Goal: Task Accomplishment & Management: Manage account settings

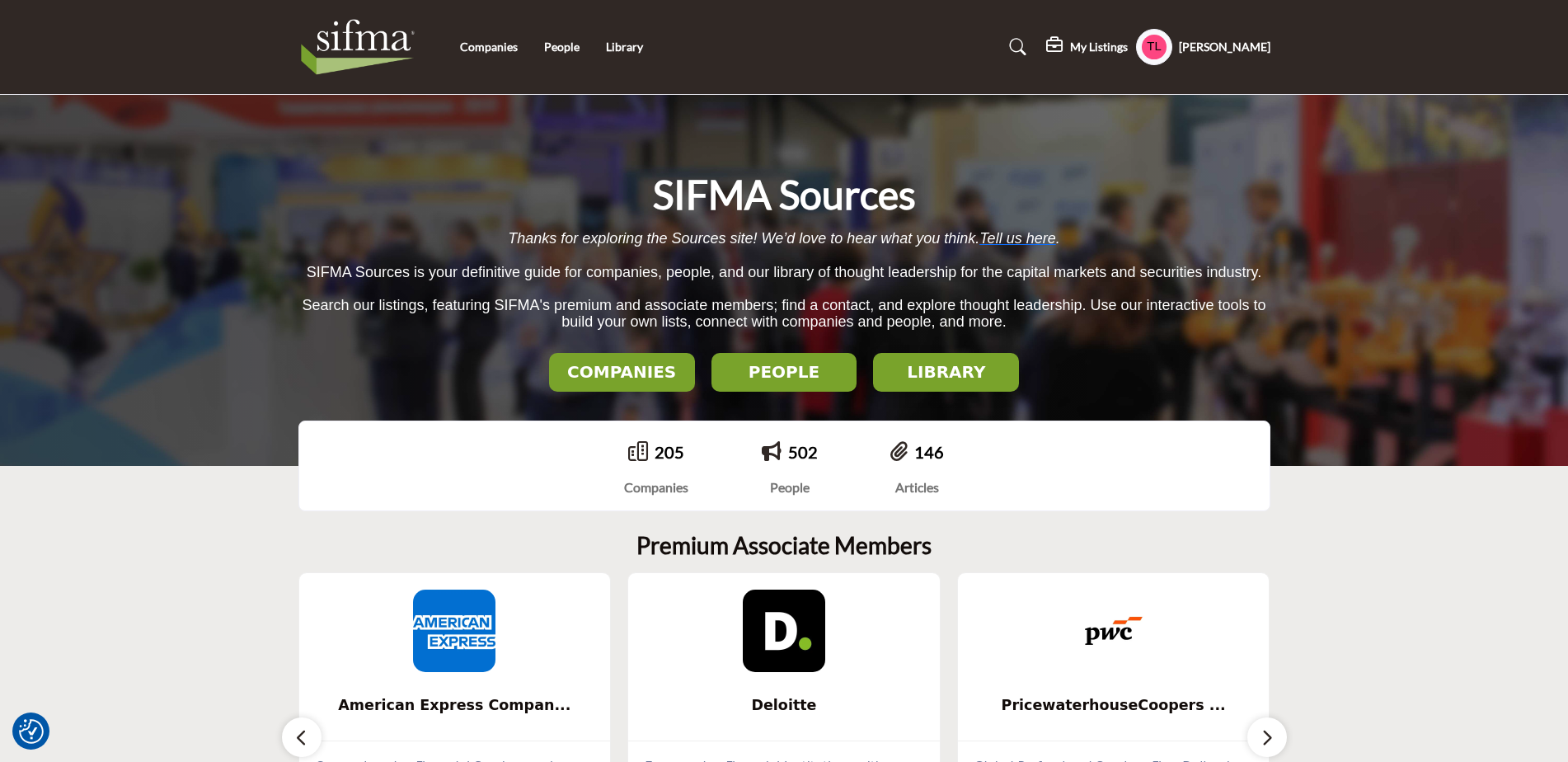
click at [1083, 49] on h5 "My Listings" at bounding box center [1098, 47] width 58 height 15
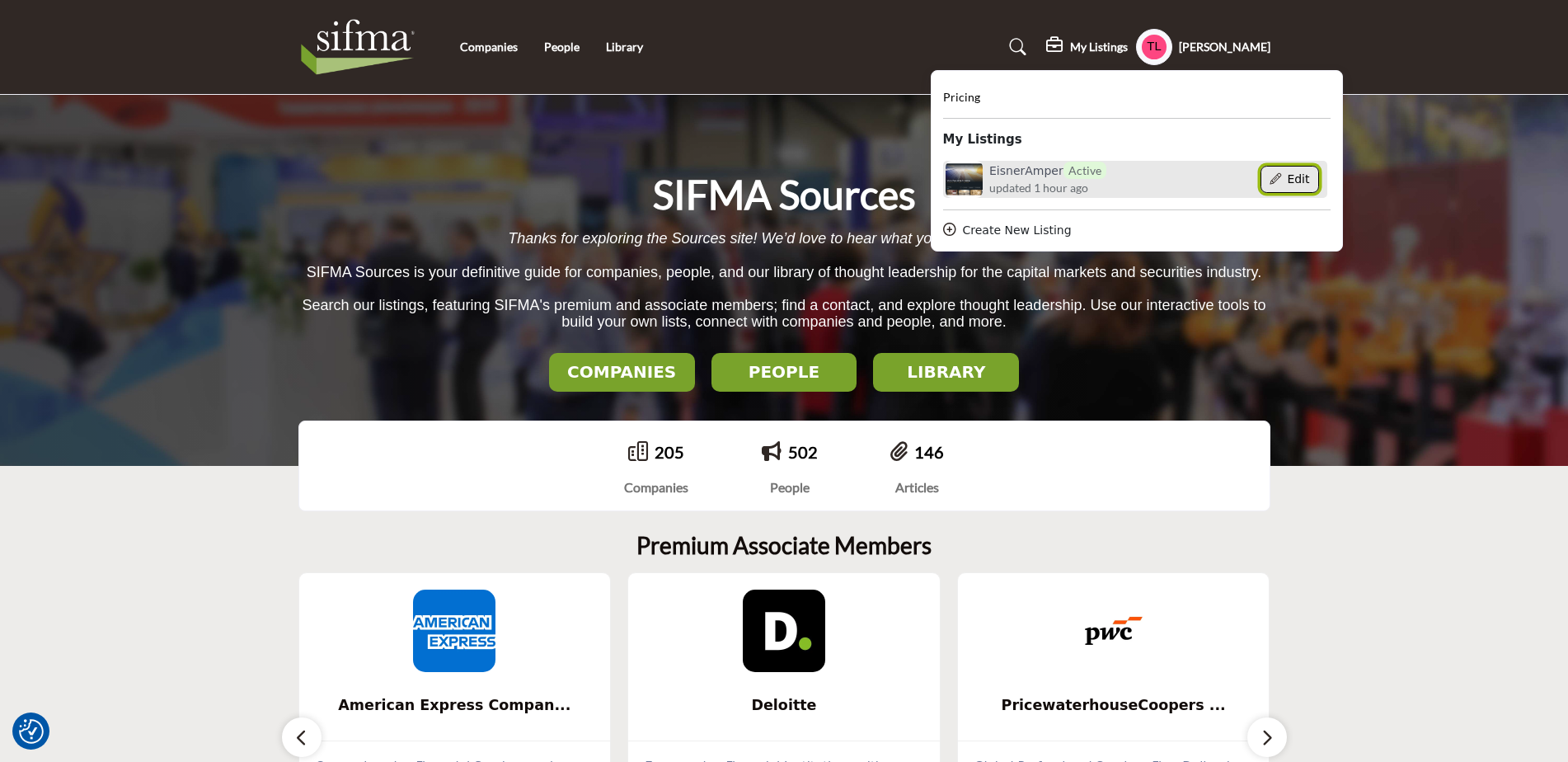
click at [1281, 180] on button "Edit" at bounding box center [1289, 180] width 59 height 28
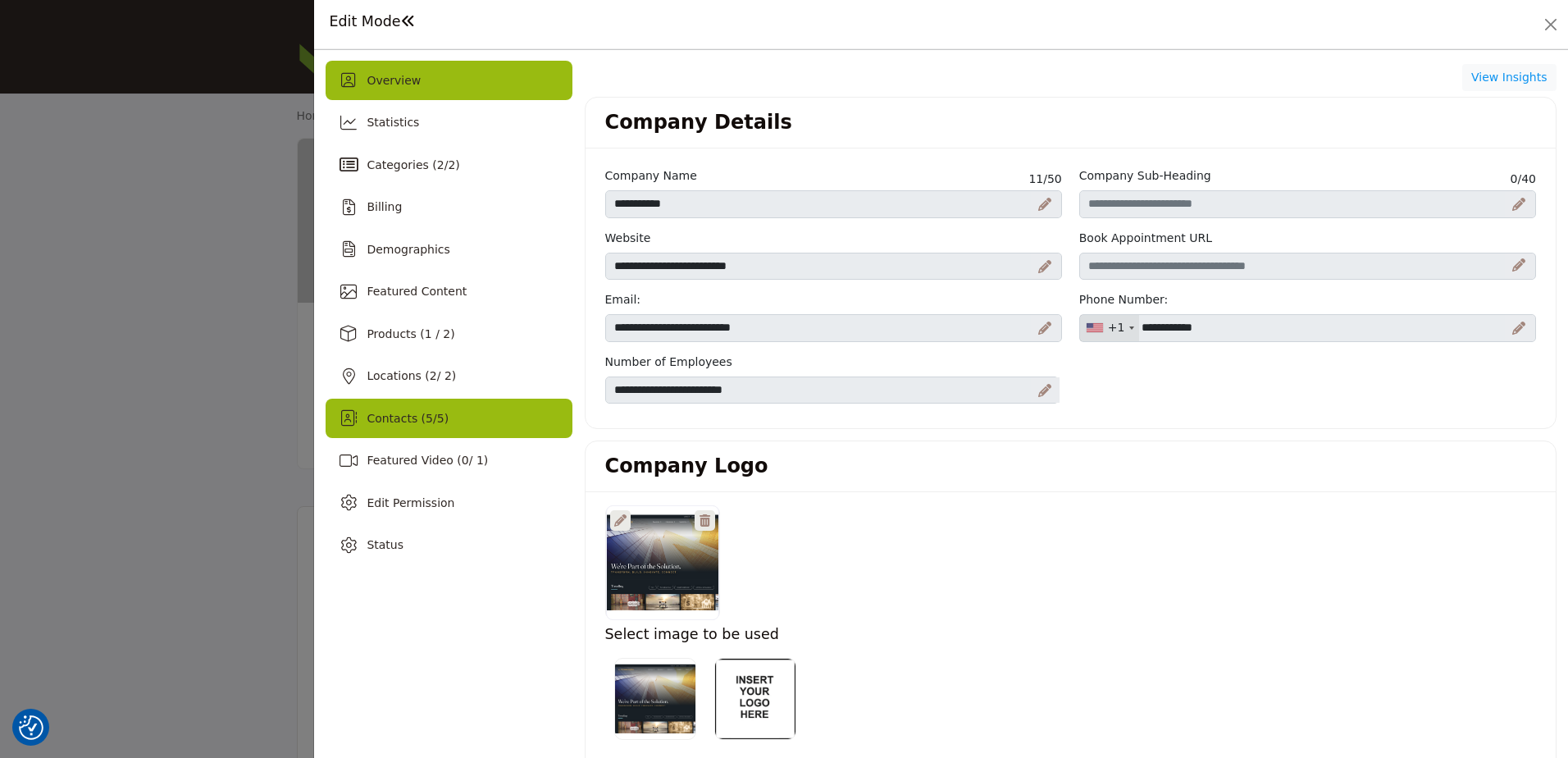
click at [405, 413] on span "Contacts ( 5 / 5 )" at bounding box center [407, 418] width 82 height 13
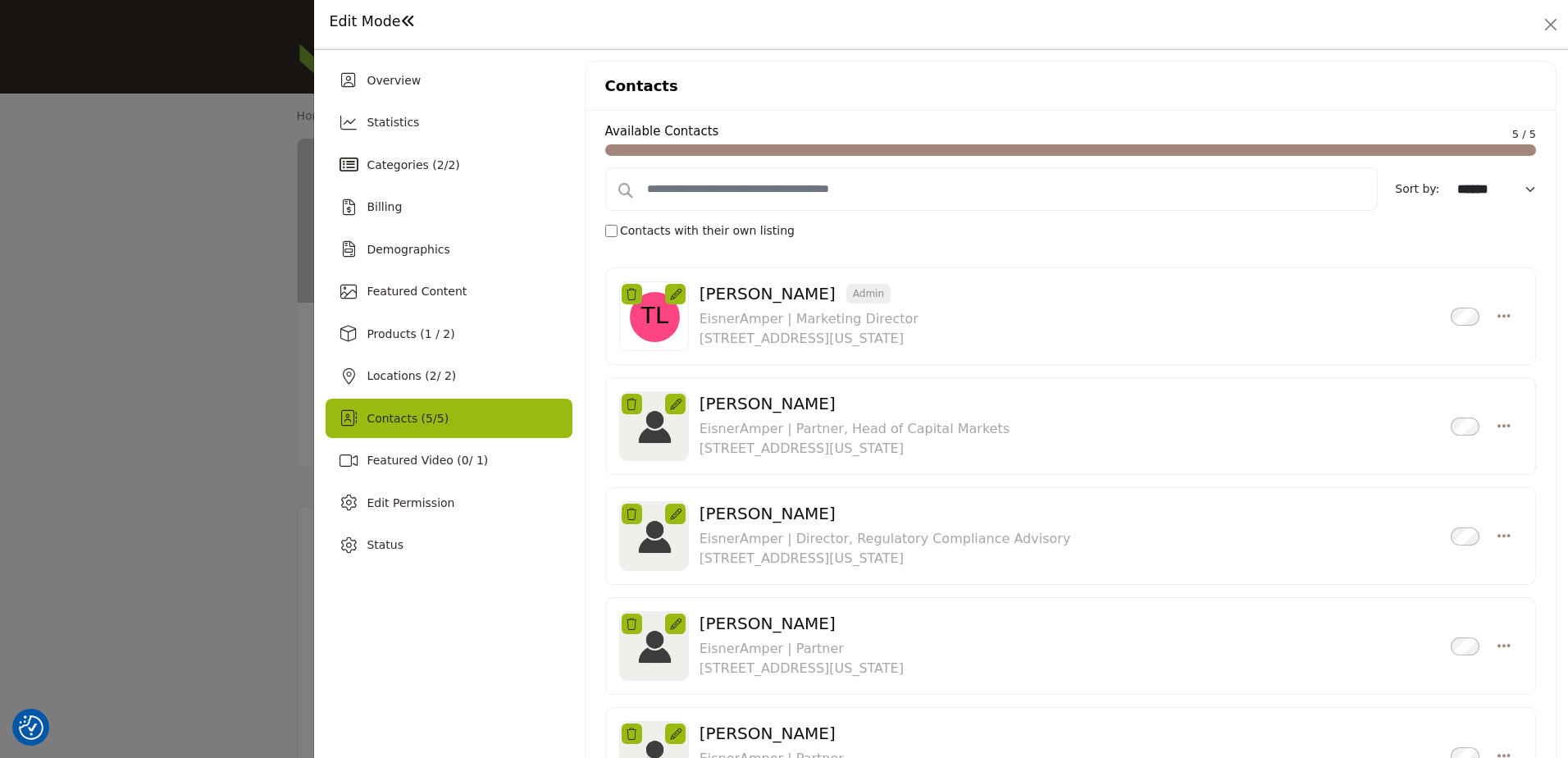
scroll to position [164, 0]
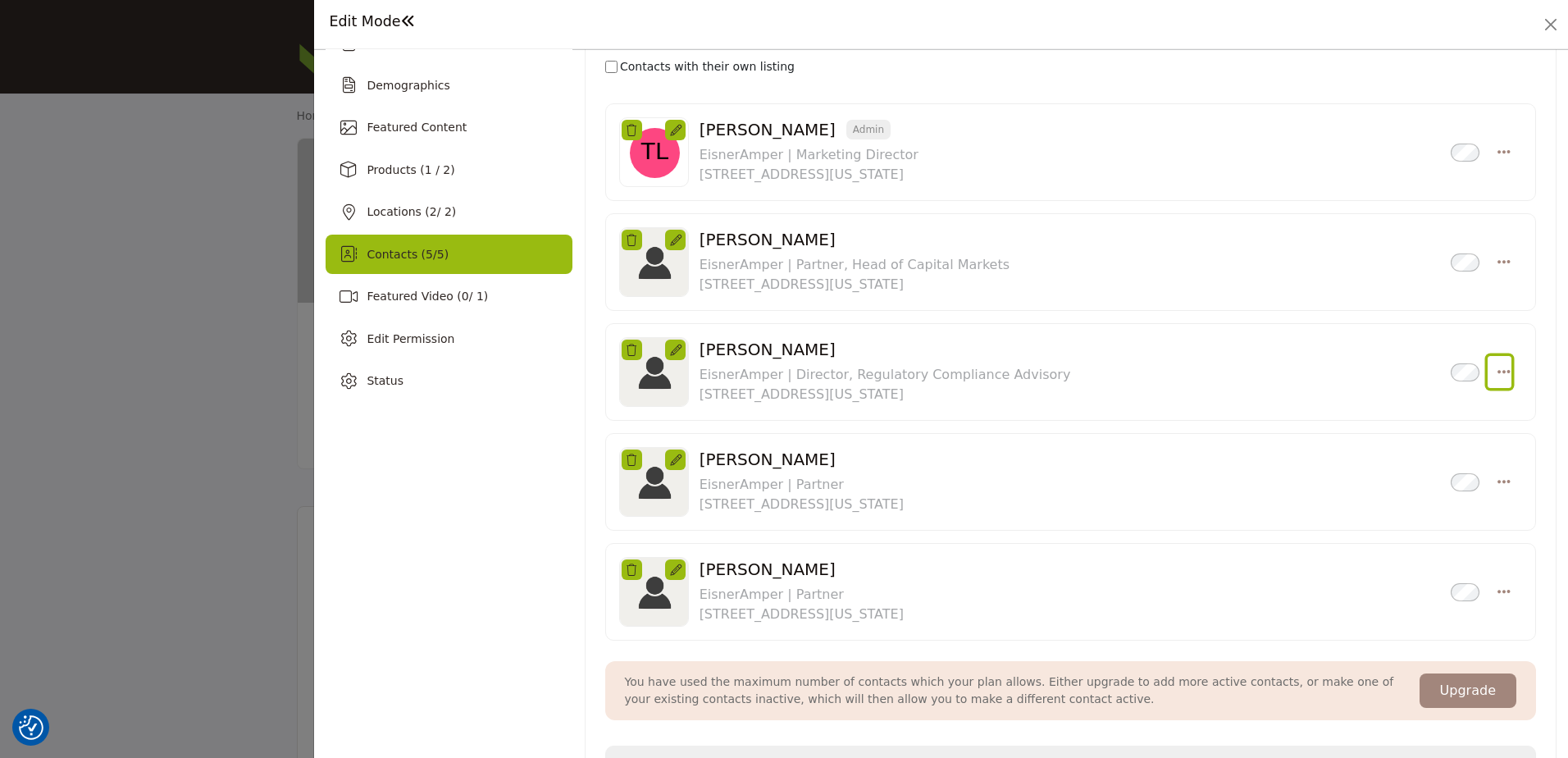
click at [1488, 371] on button "Select Droddown options" at bounding box center [1499, 371] width 24 height 33
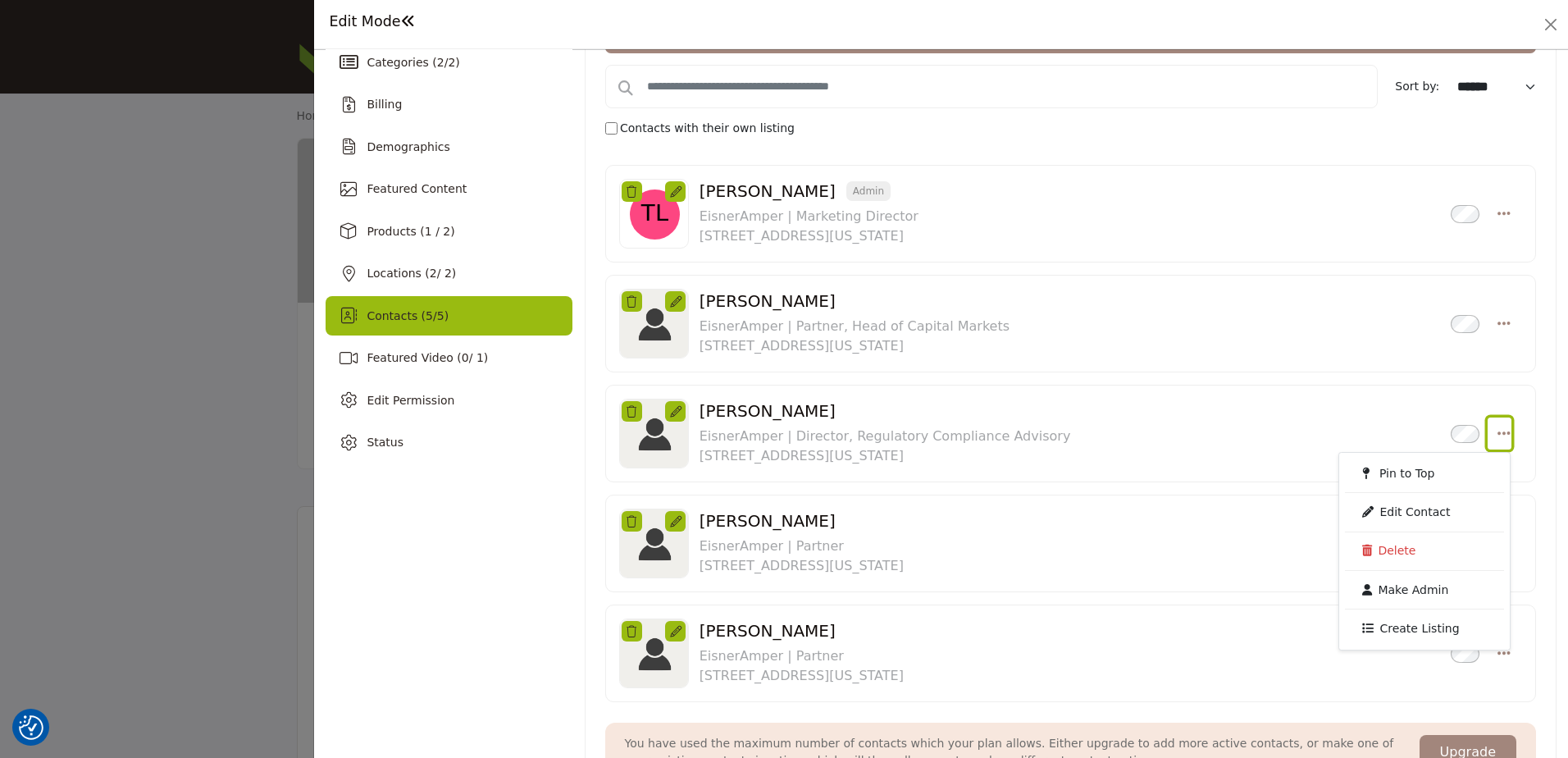
scroll to position [0, 0]
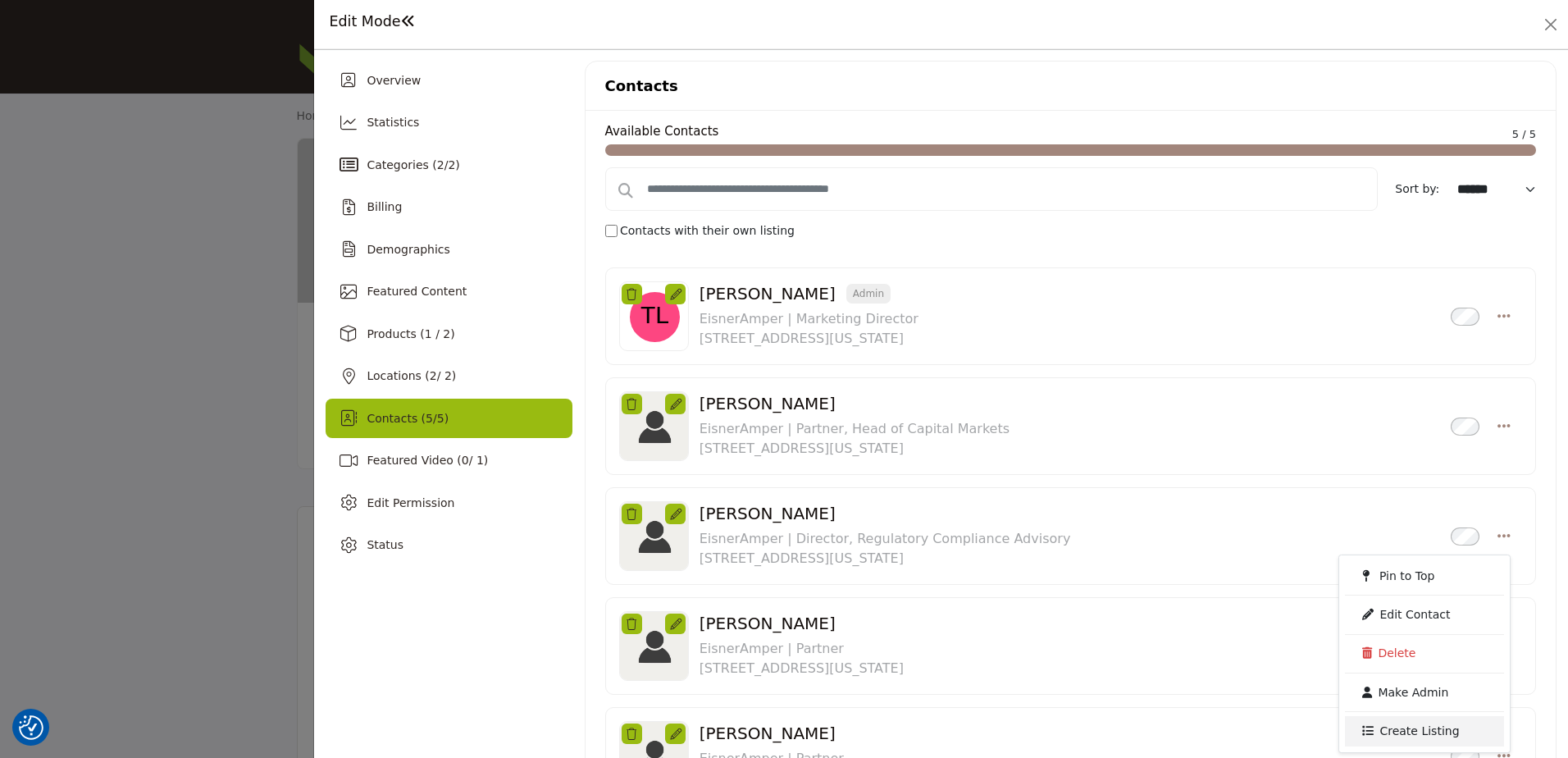
click at [1406, 734] on link "Create Listing" at bounding box center [1424, 730] width 159 height 29
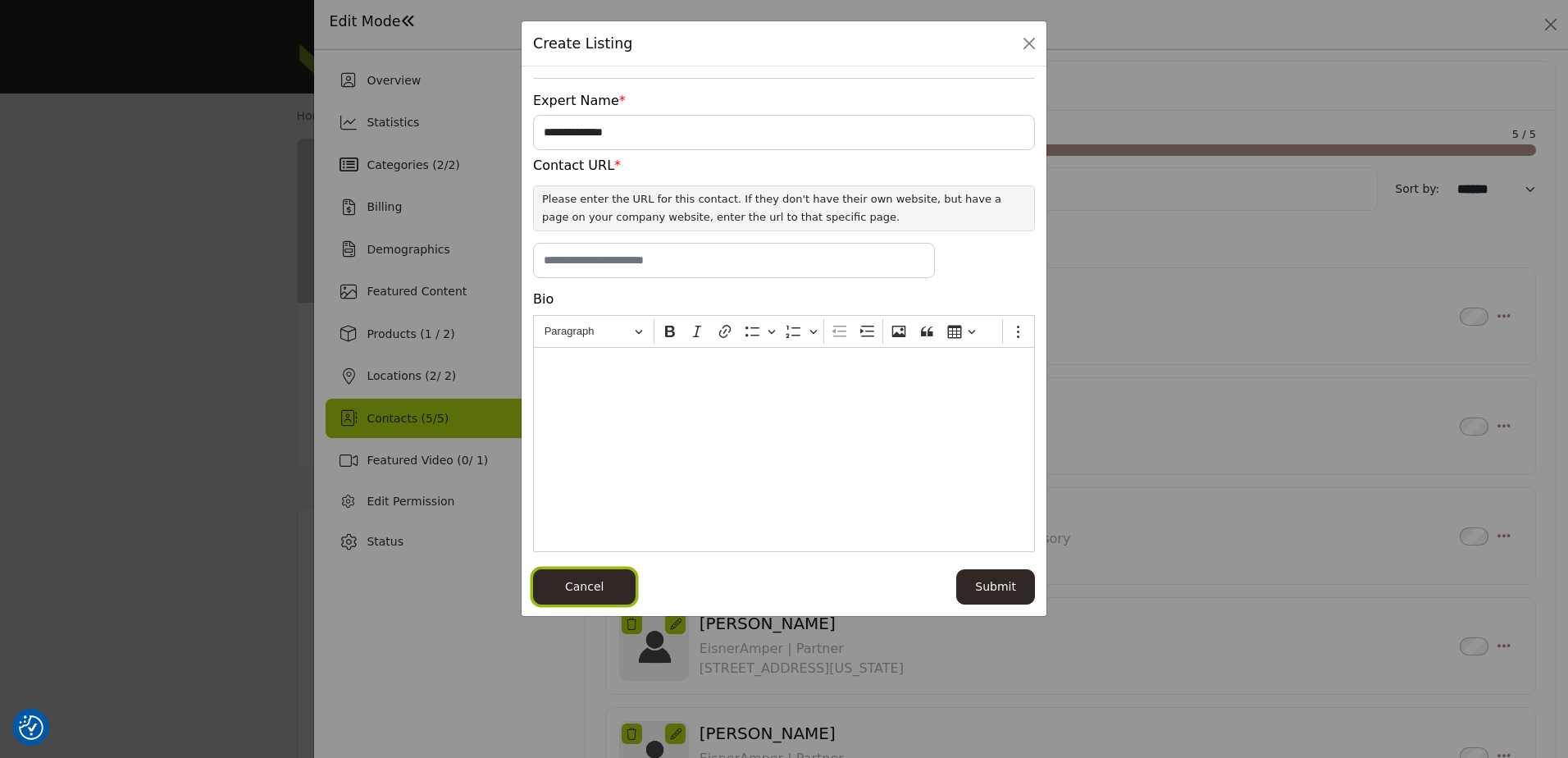
click at [605, 583] on button "Cancel" at bounding box center [584, 586] width 103 height 35
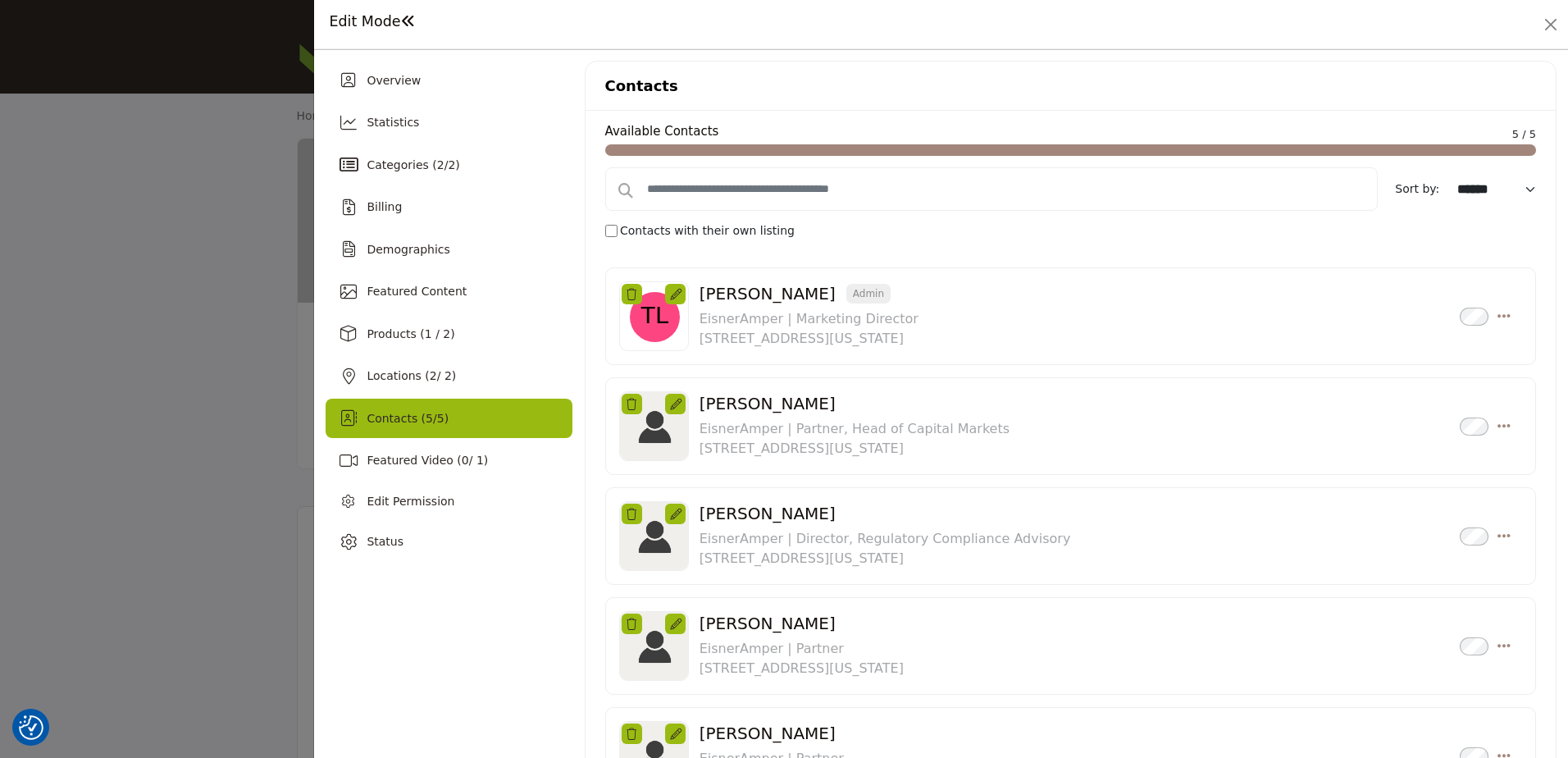
click at [1499, 313] on icon "Select Droddown options" at bounding box center [1504, 316] width 13 height 15
click at [1499, 433] on icon "Select Droddown options" at bounding box center [1504, 426] width 13 height 15
click at [1497, 644] on icon "Select Droddown options" at bounding box center [1504, 645] width 13 height 15
click at [1411, 451] on span "Pin to Top" at bounding box center [1407, 450] width 55 height 13
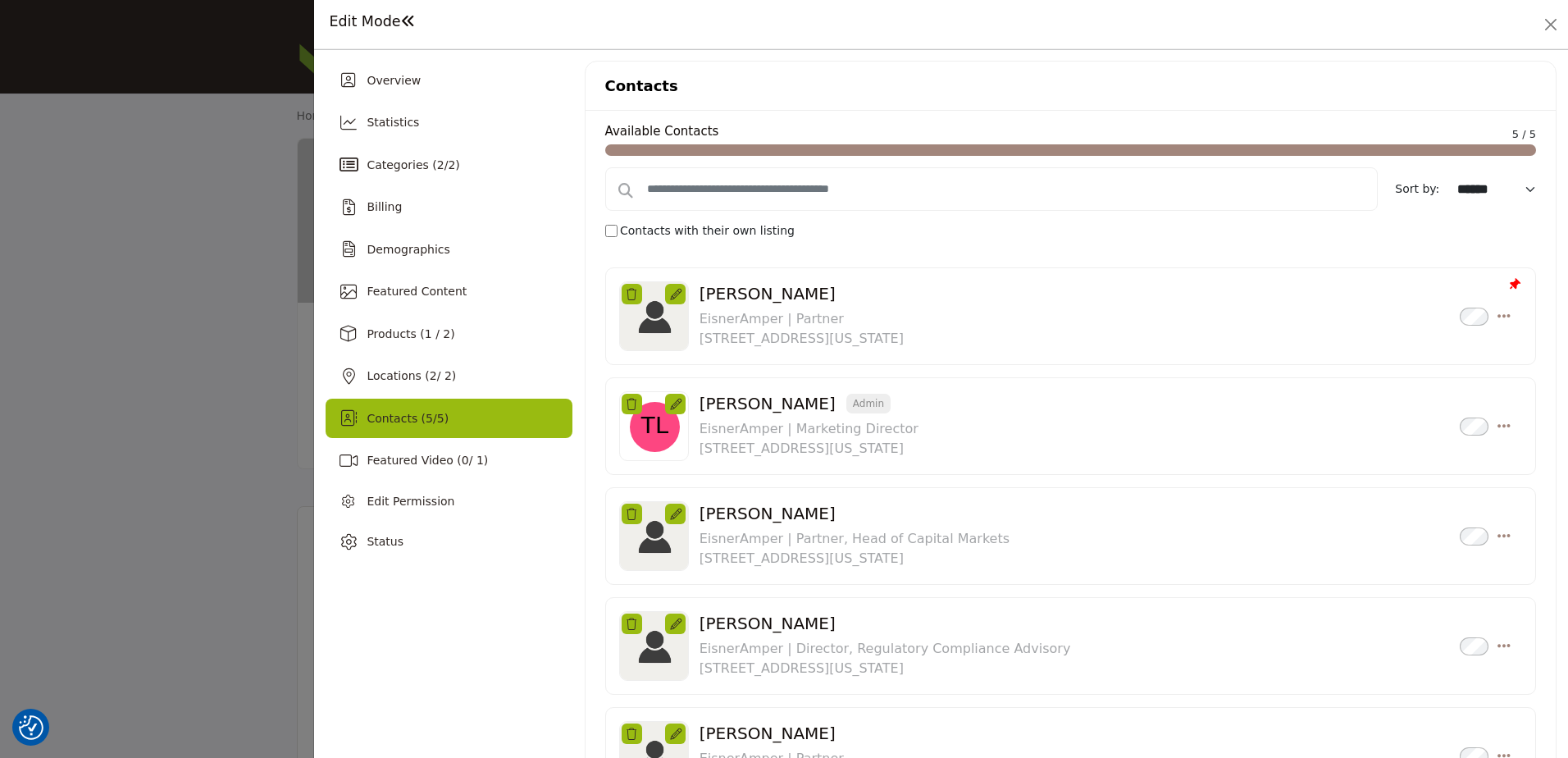
click at [1499, 644] on icon "Select Droddown options" at bounding box center [1504, 645] width 13 height 15
click at [1406, 451] on span "Pin to Top" at bounding box center [1407, 450] width 55 height 13
click at [159, 272] on div at bounding box center [784, 379] width 1568 height 758
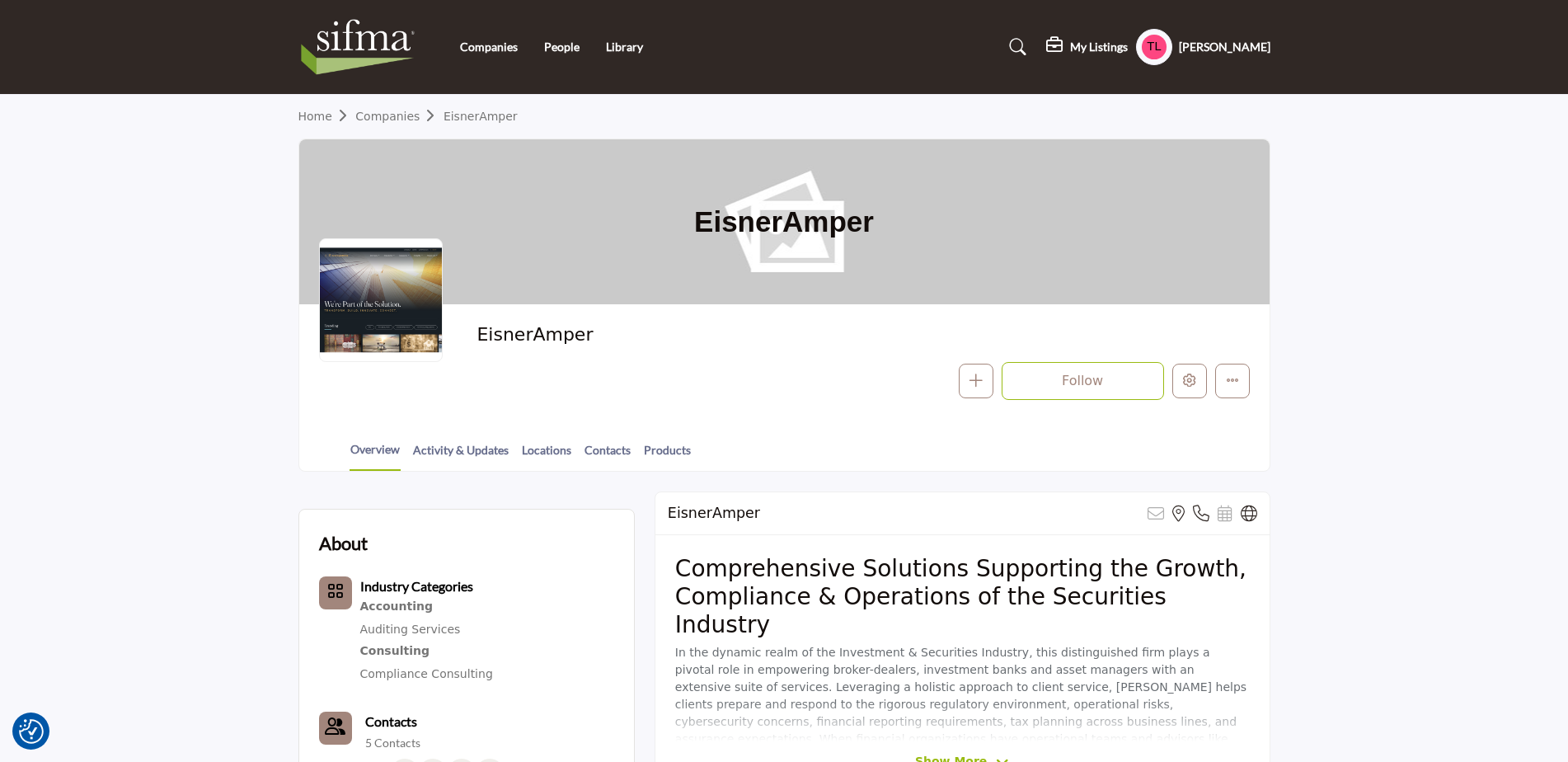
click at [388, 48] on img at bounding box center [362, 47] width 128 height 66
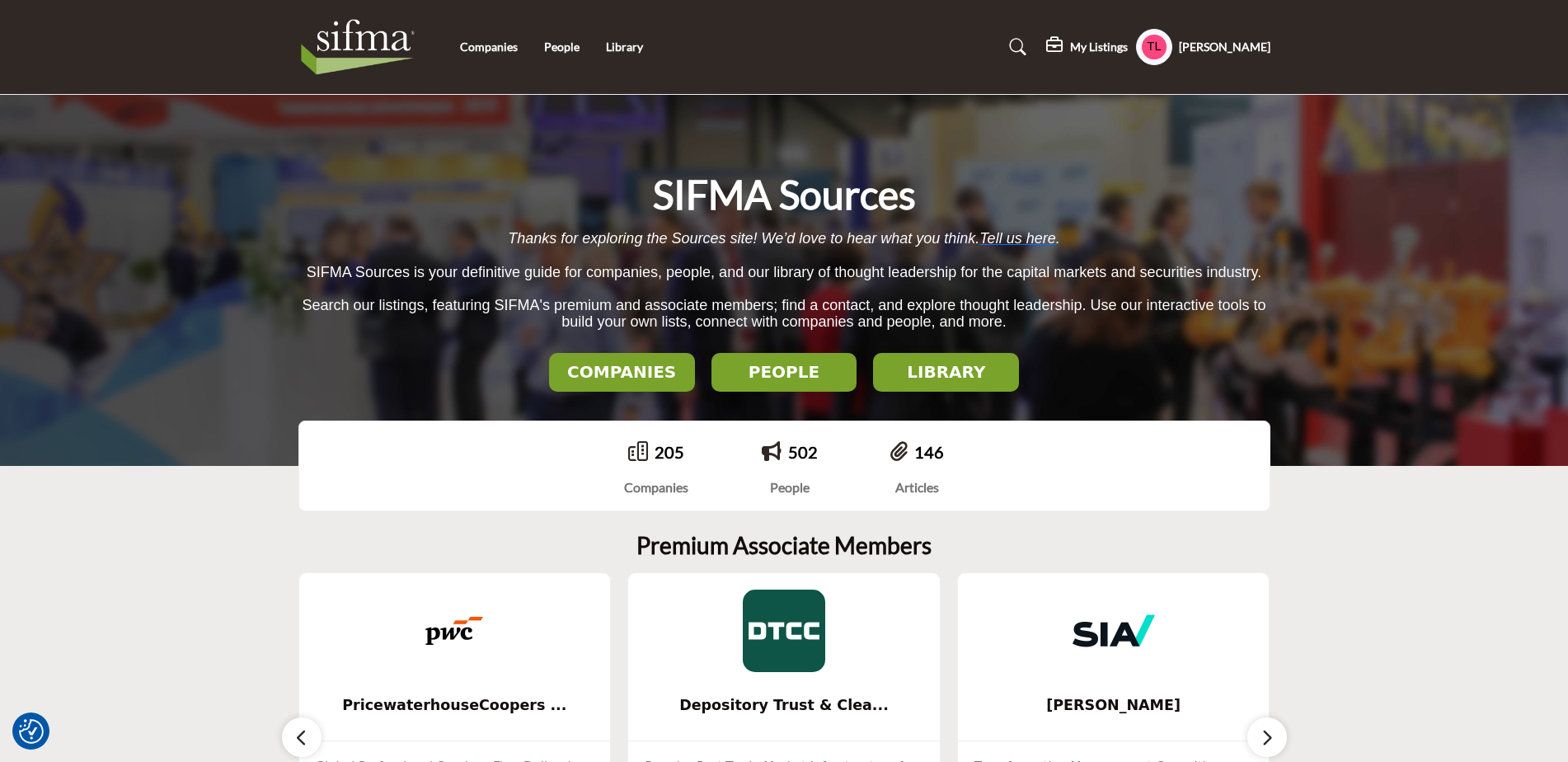
click at [1083, 42] on h5 "My Listings" at bounding box center [1098, 47] width 58 height 15
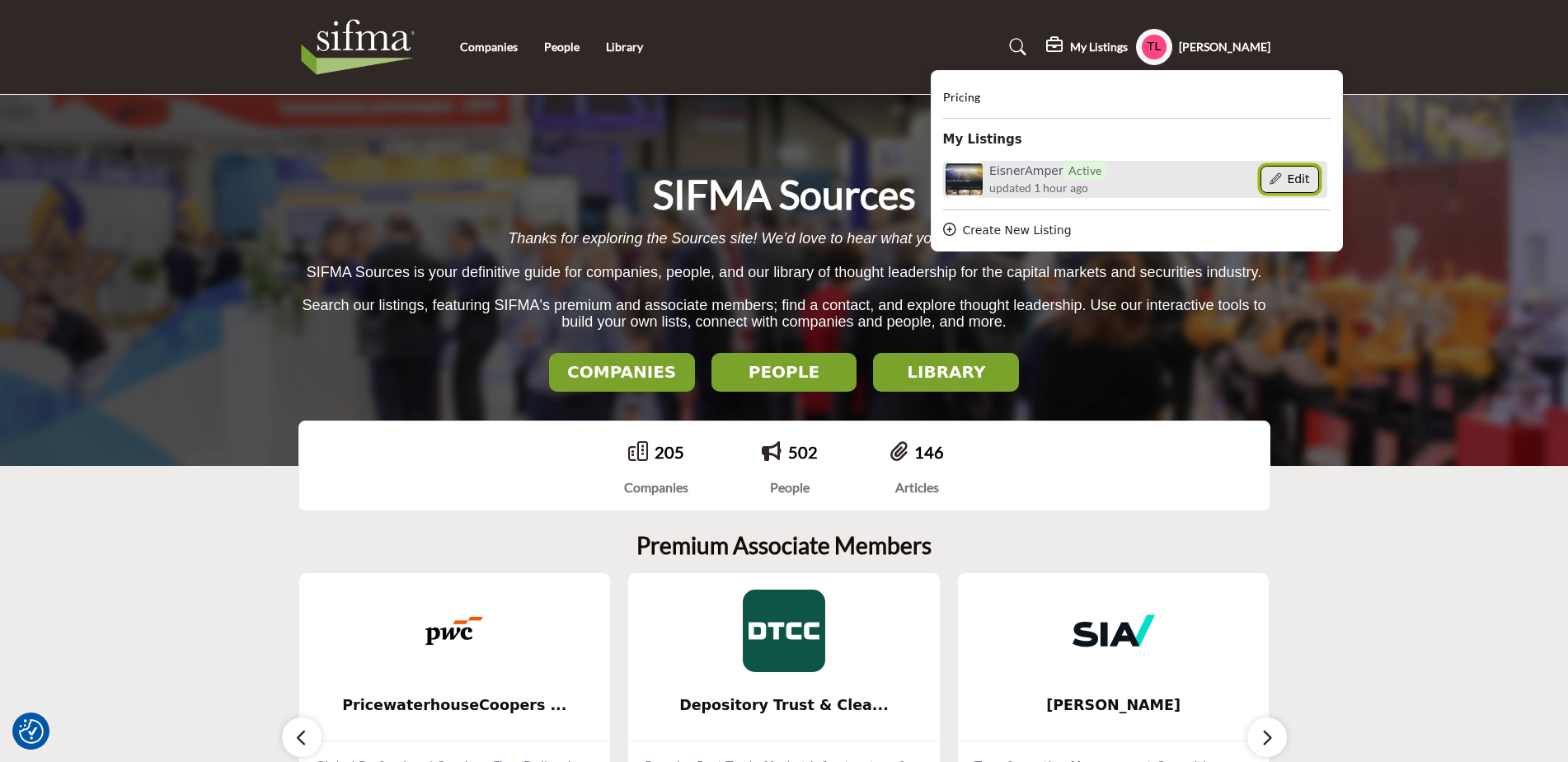
click at [1291, 183] on button "Edit" at bounding box center [1289, 180] width 59 height 28
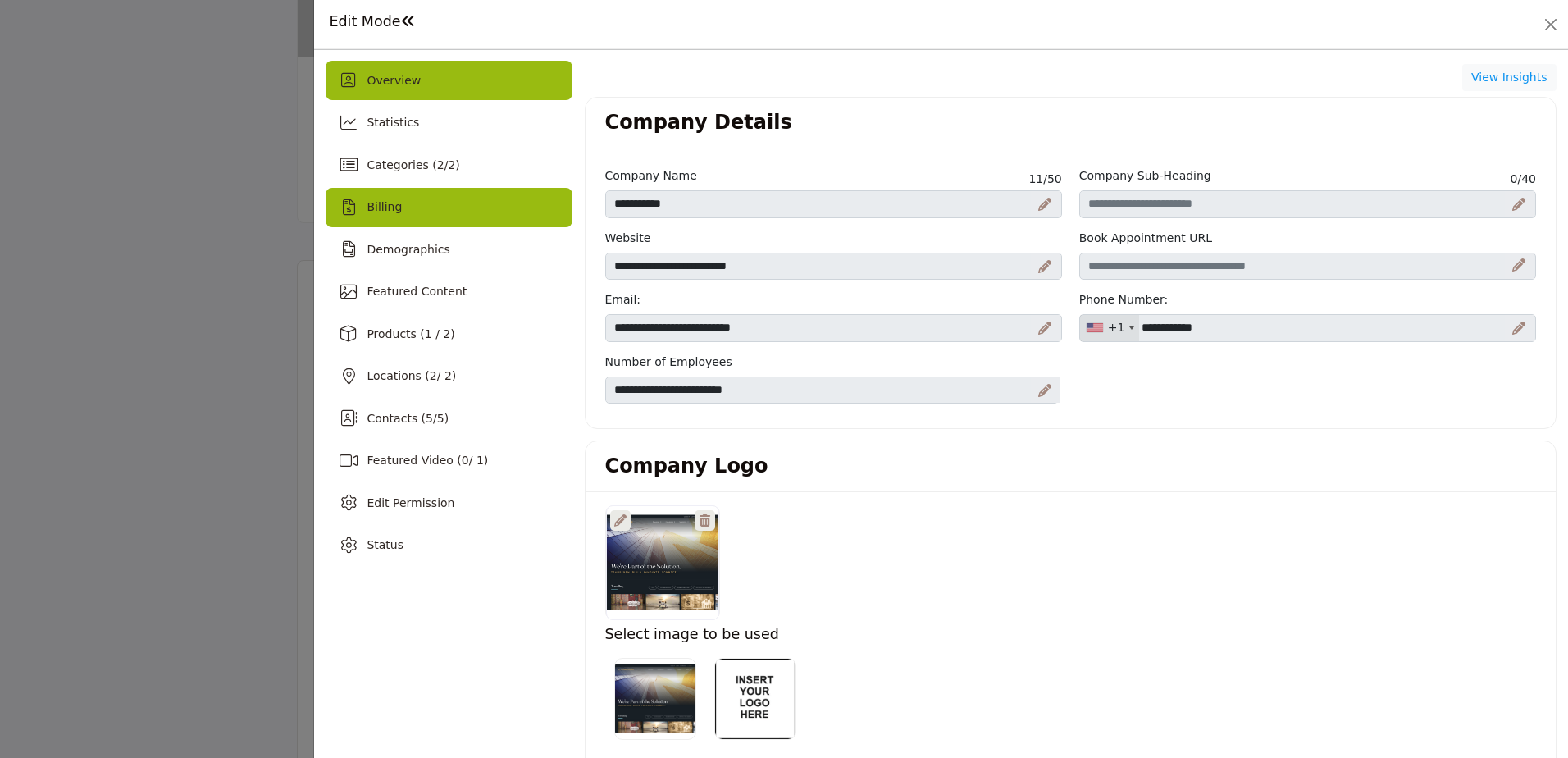
scroll to position [246, 0]
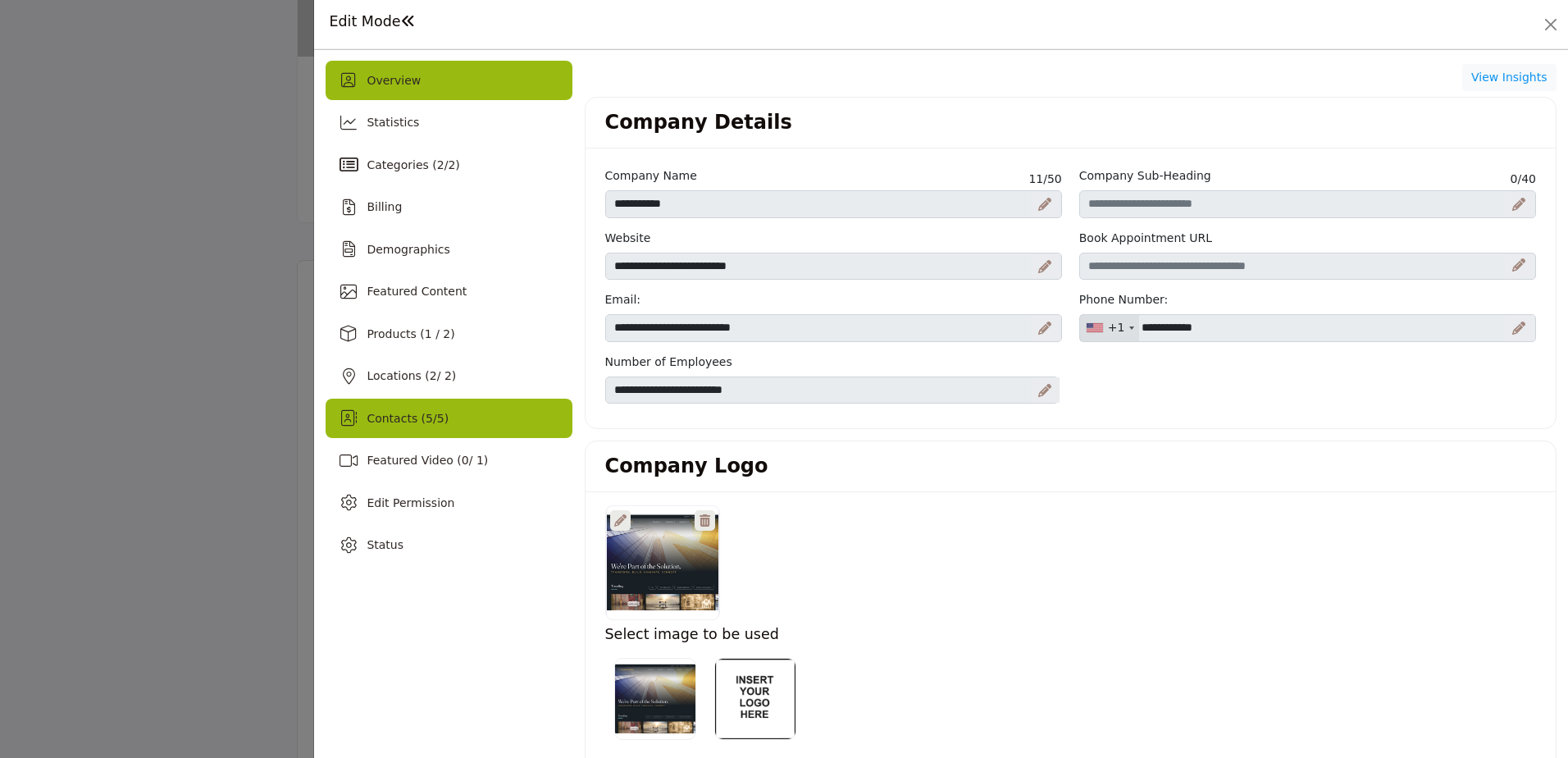
click at [383, 420] on span "Contacts ( 5 / 5 )" at bounding box center [407, 418] width 82 height 13
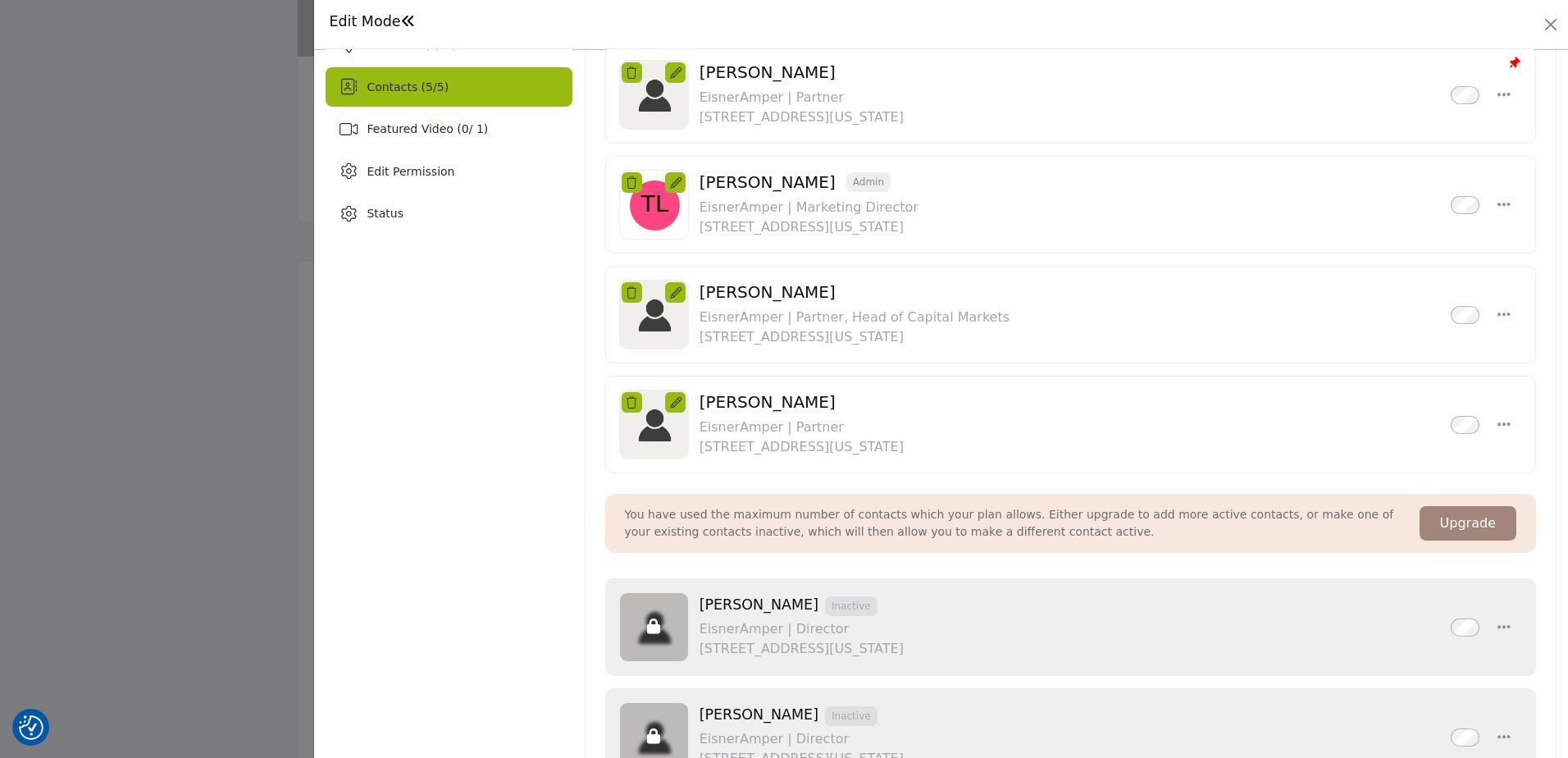
scroll to position [328, 0]
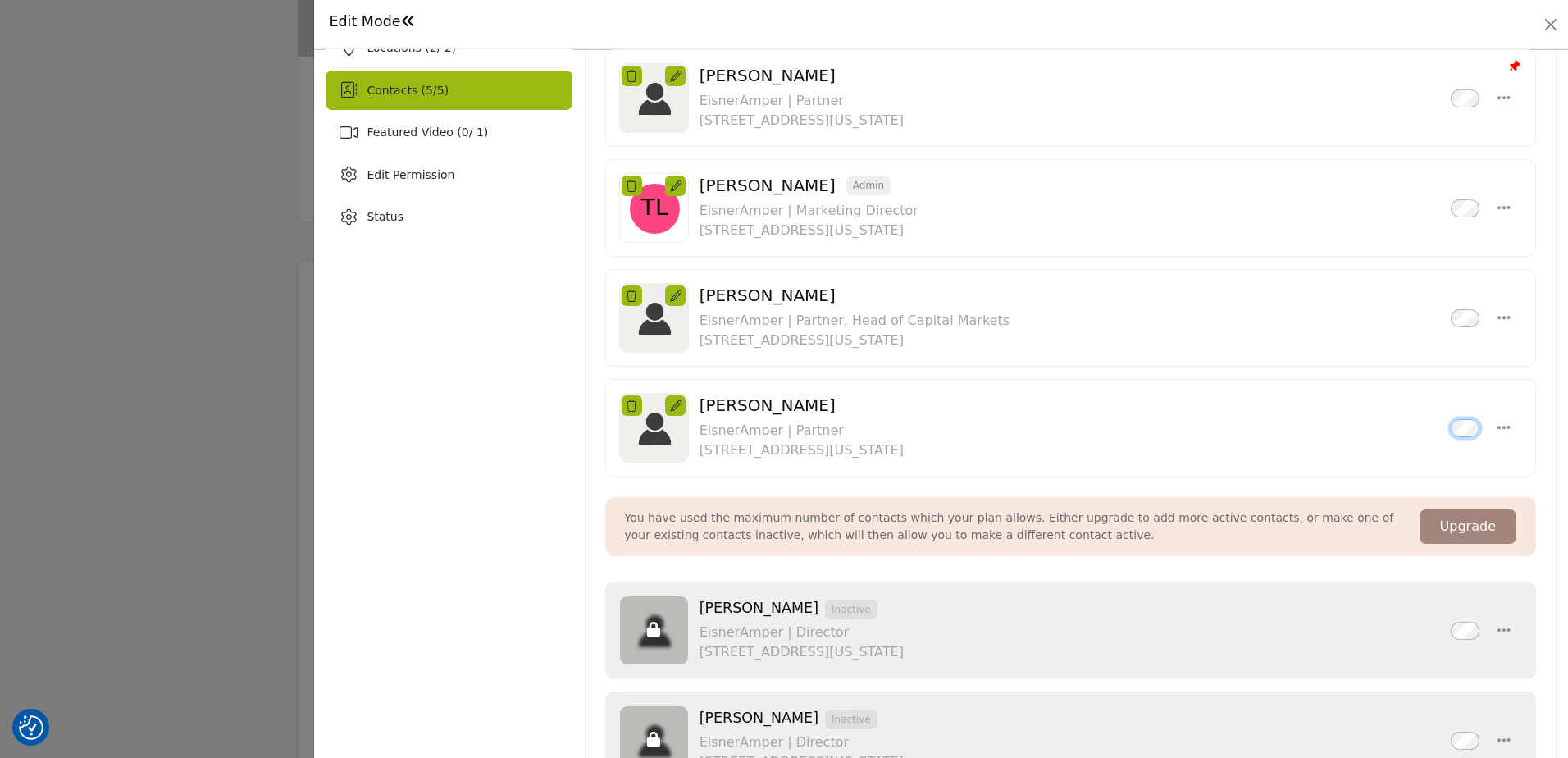
click at [752, 469] on div "Stephen Mazzotti Inactive EisnerAmper | Partner 750 Third Avenue, New York, NY …" at bounding box center [1071, 428] width 931 height 98
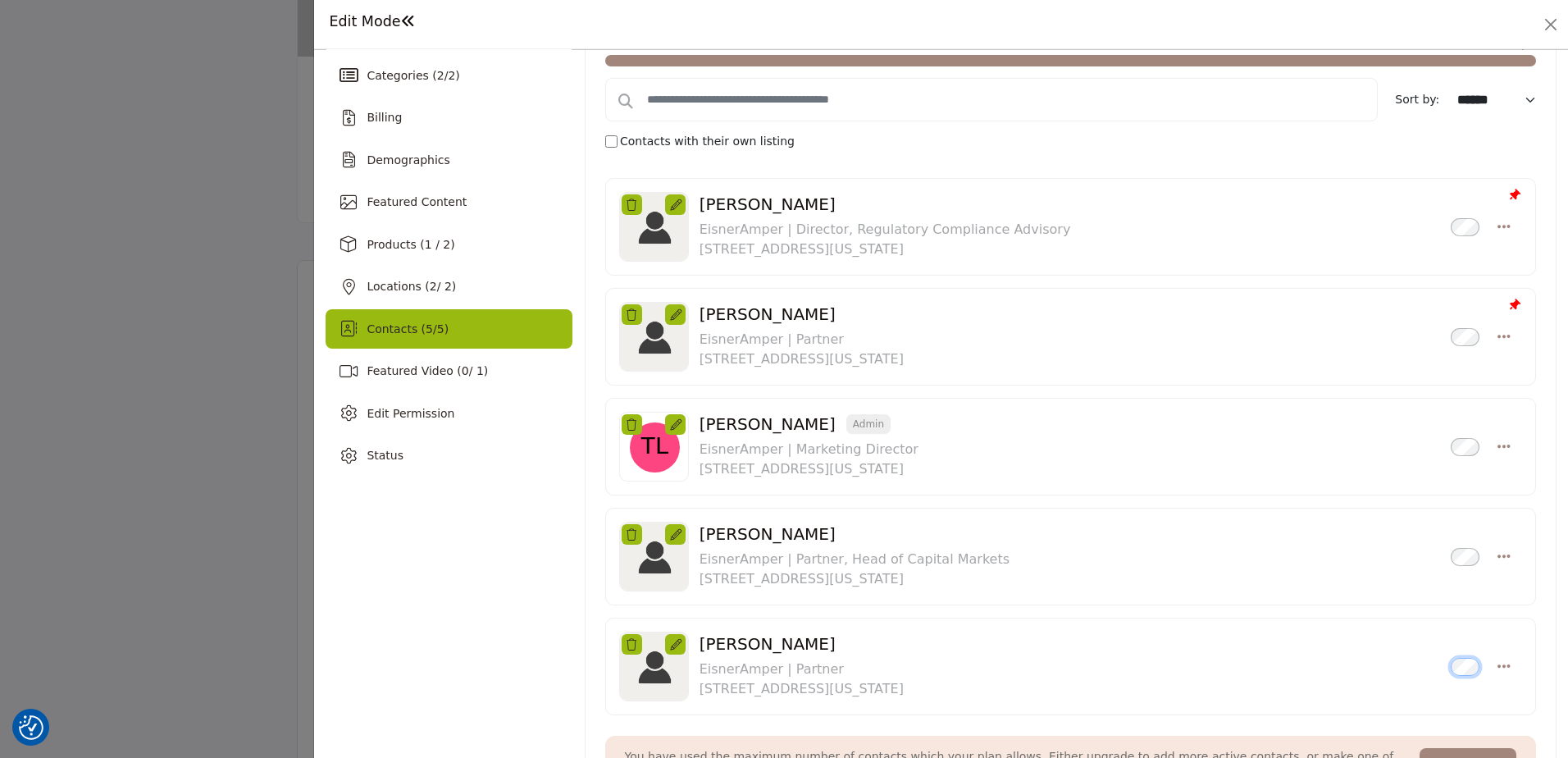
scroll to position [82, 0]
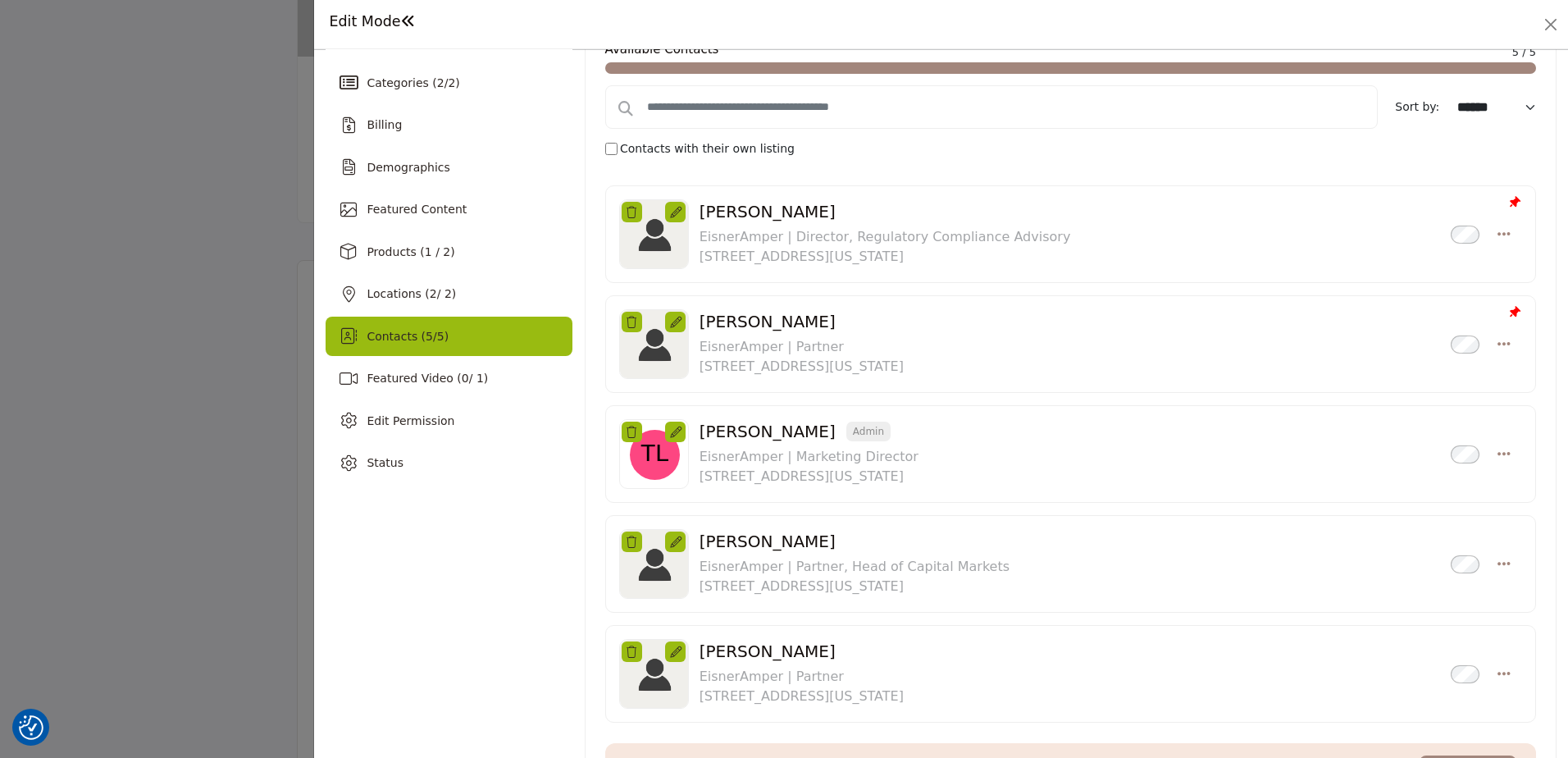
click at [673, 320] on icon at bounding box center [675, 323] width 11 height 11
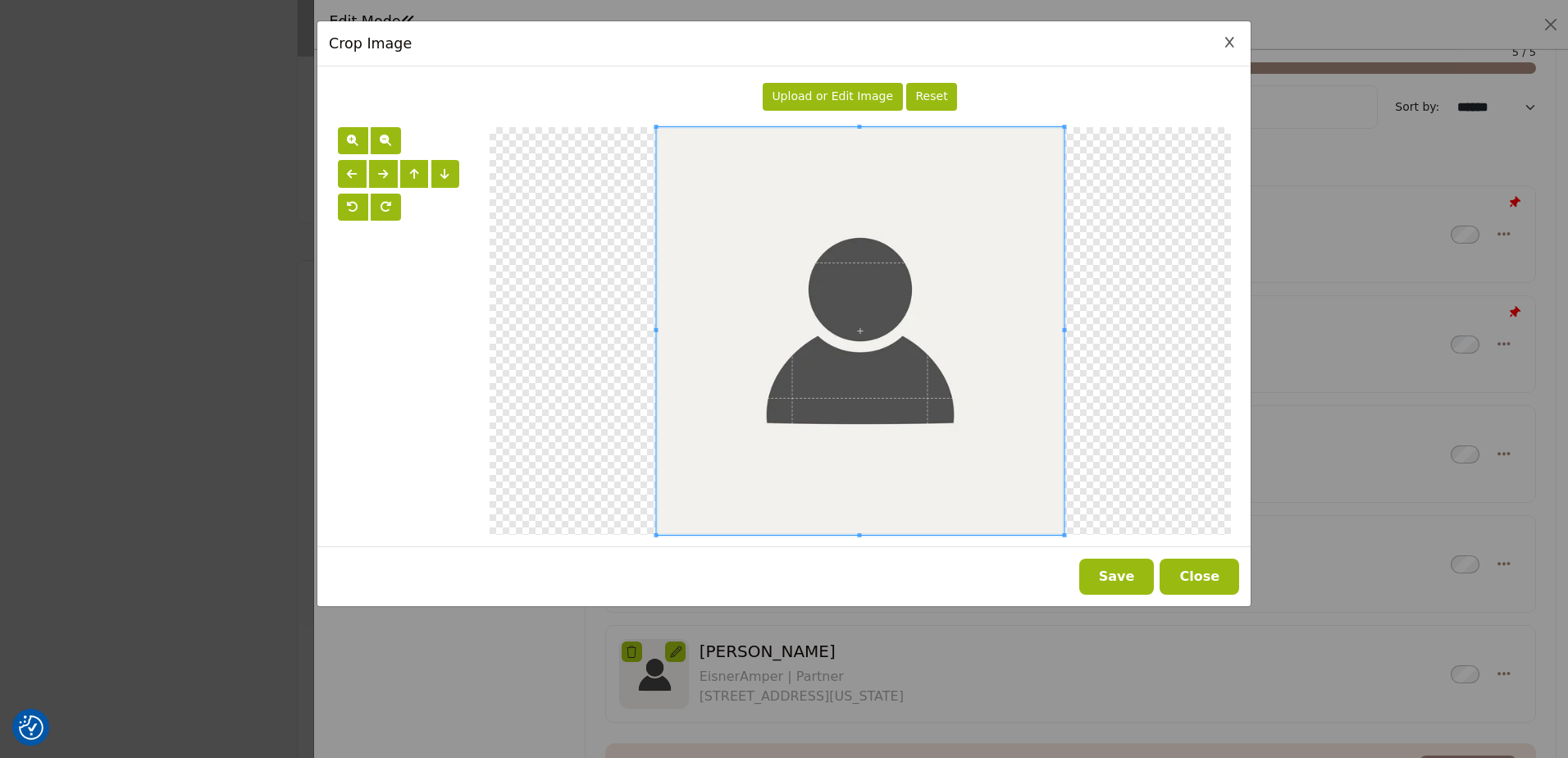
click at [1203, 579] on button "Close" at bounding box center [1199, 576] width 80 height 36
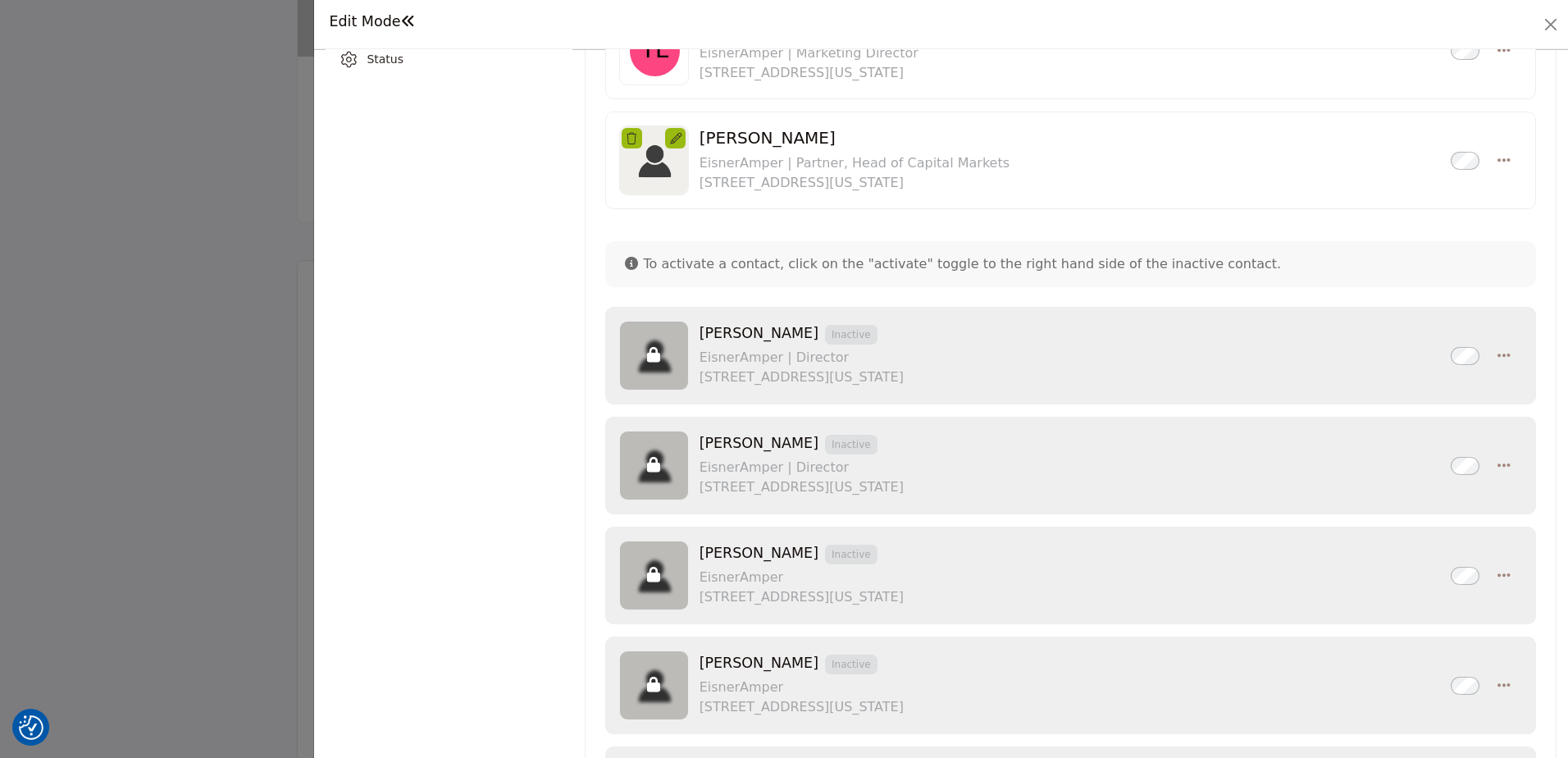
scroll to position [246, 0]
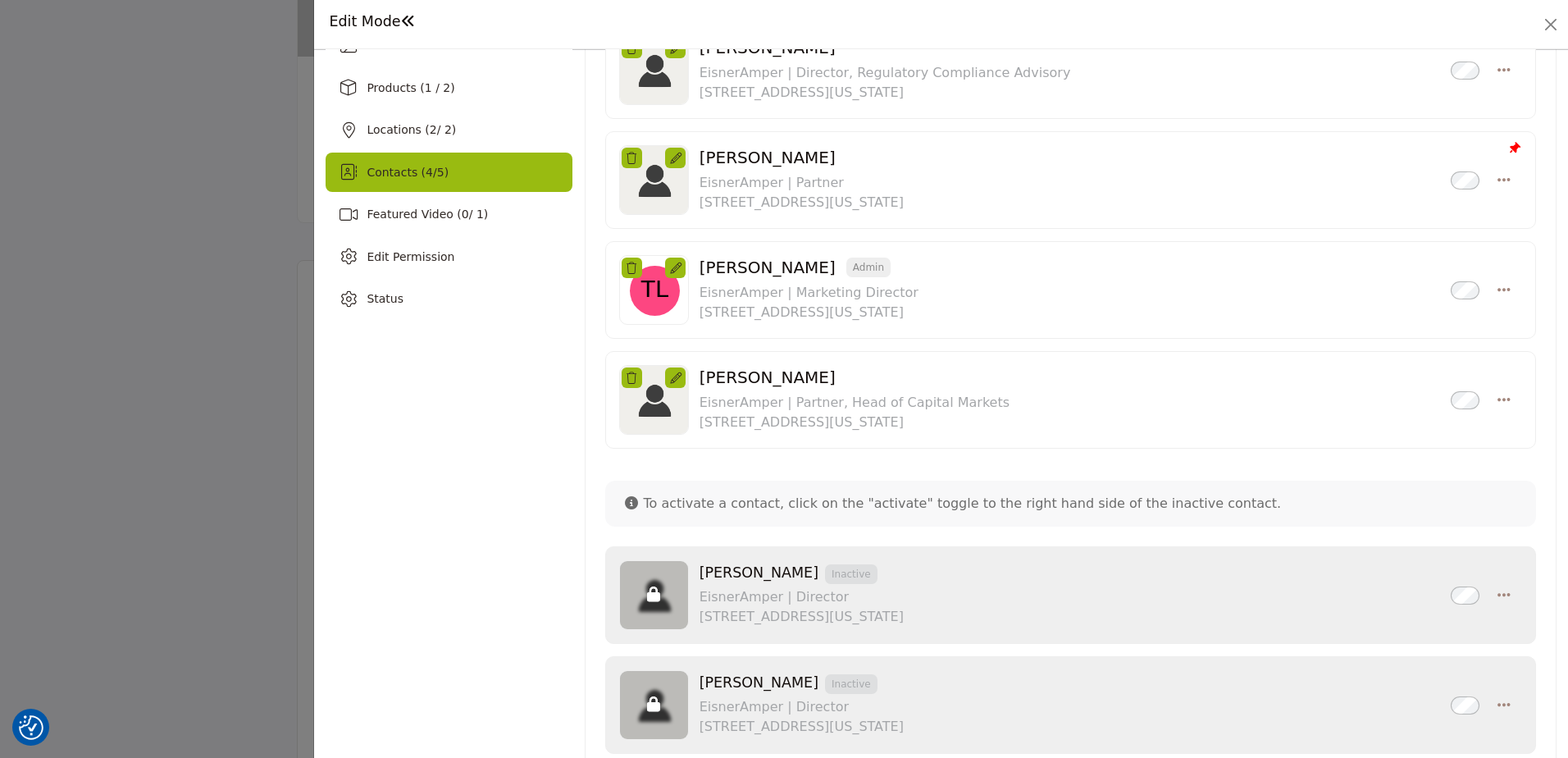
click at [827, 501] on p "To activate a contact, click on the "activate" toggle to the right hand side of…" at bounding box center [953, 503] width 657 height 20
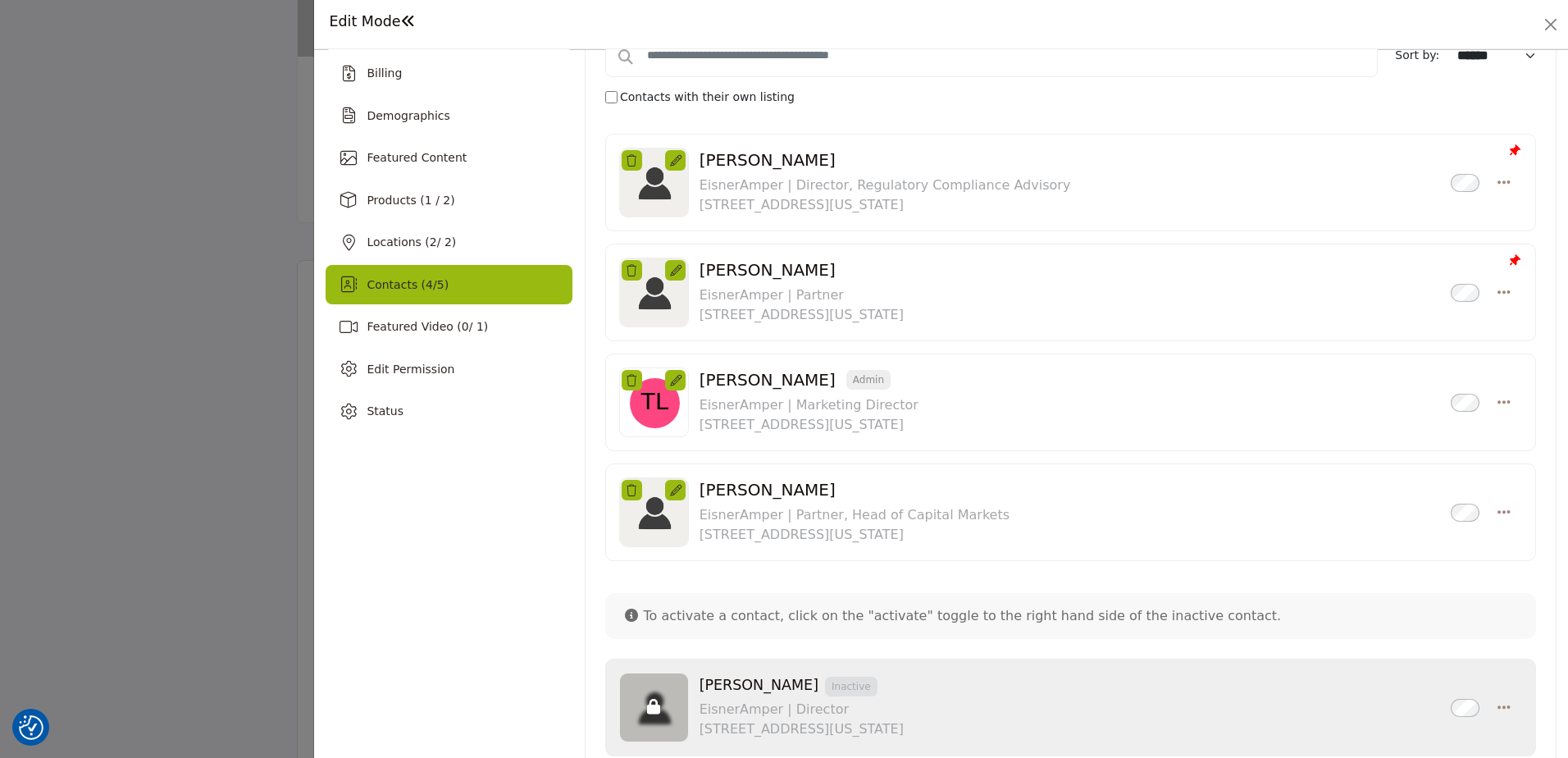
scroll to position [0, 0]
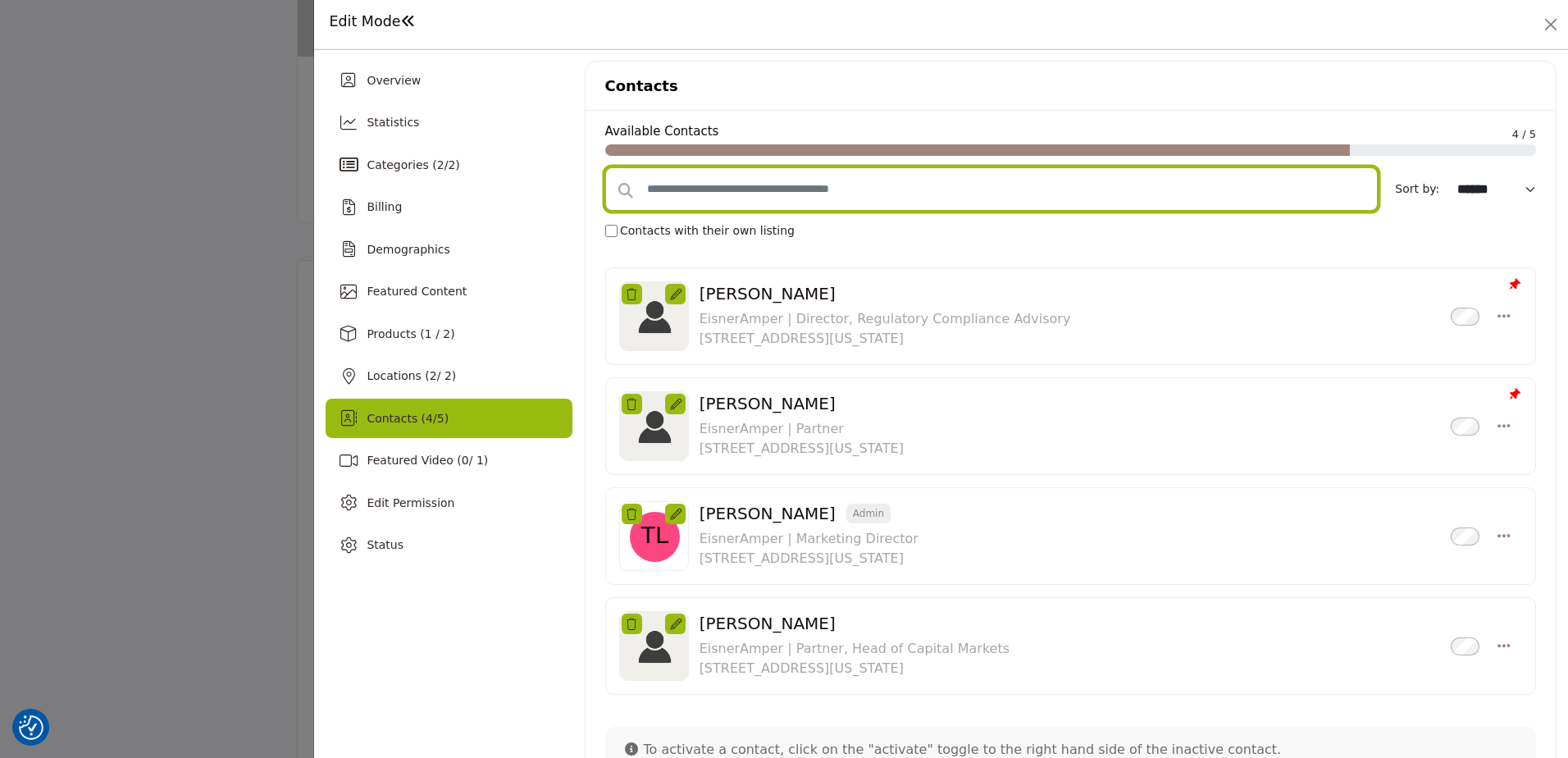
click at [705, 195] on input "text" at bounding box center [992, 189] width 773 height 43
type input "********"
select select "*********"
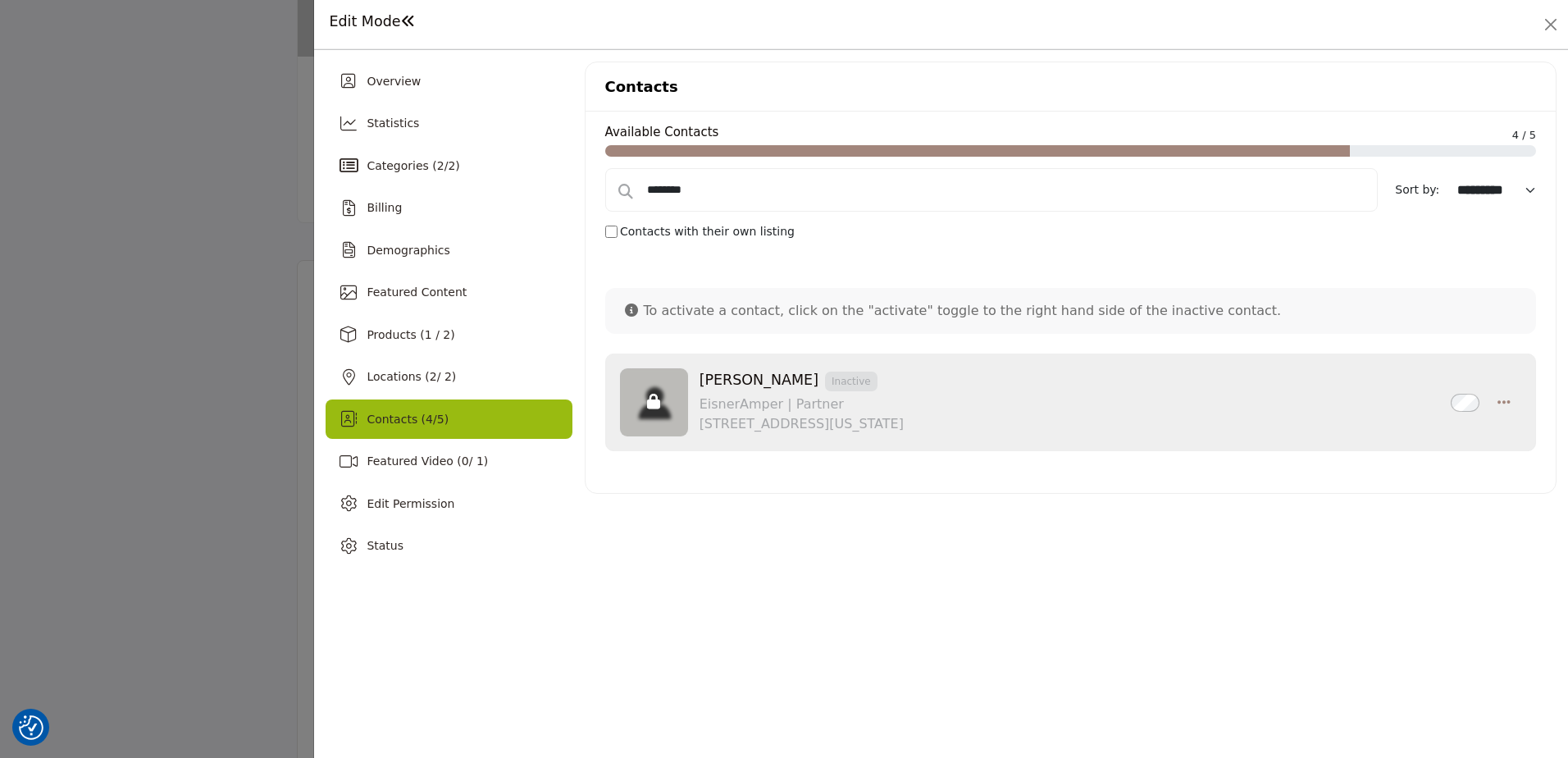
click at [373, 23] on h1 "Edit Mode" at bounding box center [372, 22] width 87 height 17
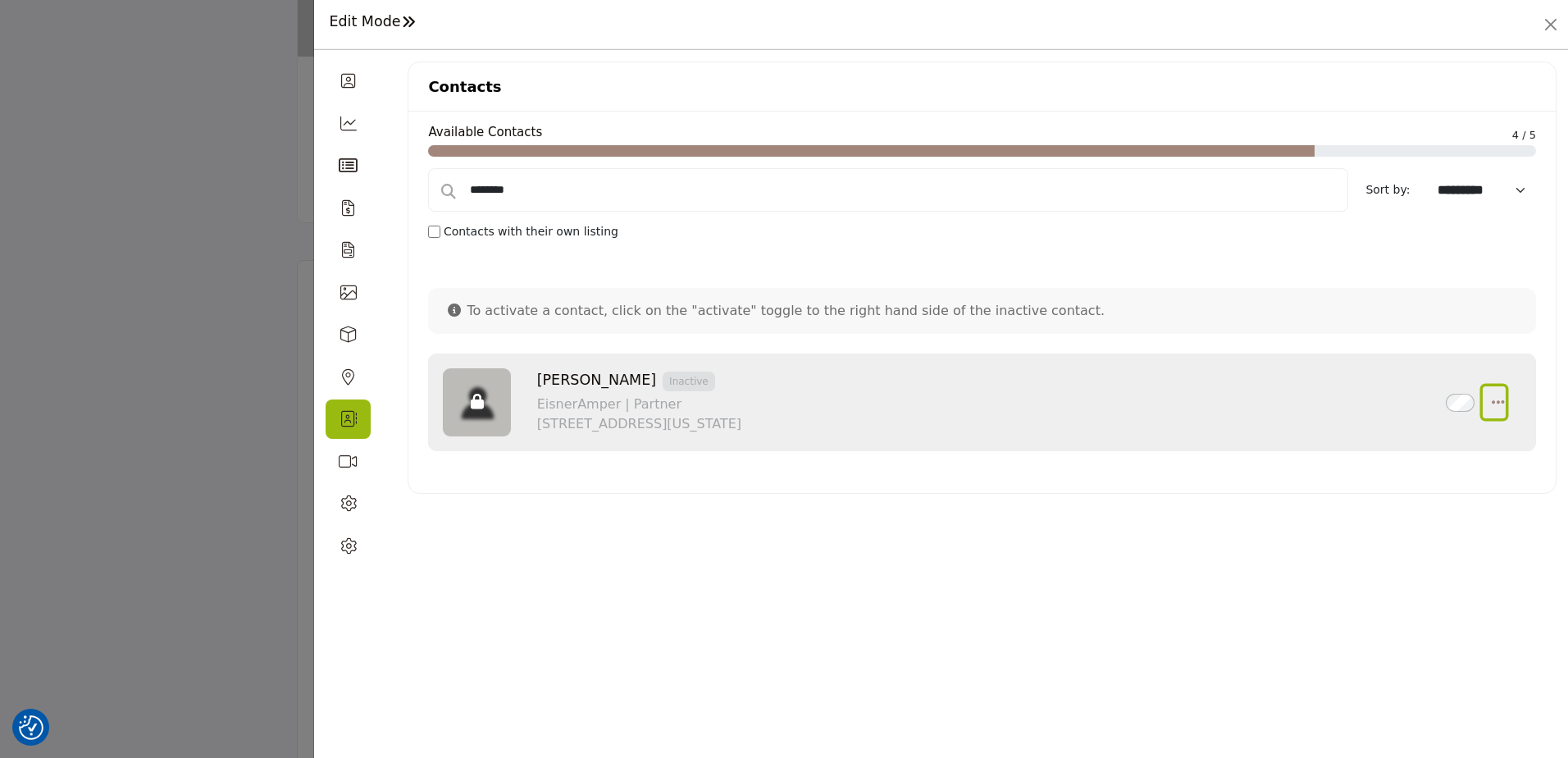
click at [1496, 401] on icon "button" at bounding box center [1498, 402] width 13 height 15
click at [816, 561] on div "Contacts Available Contacts 4 / 5 ******** Sort by: ****** ****** *********" at bounding box center [982, 313] width 1149 height 504
click at [345, 253] on icon at bounding box center [348, 249] width 12 height 16
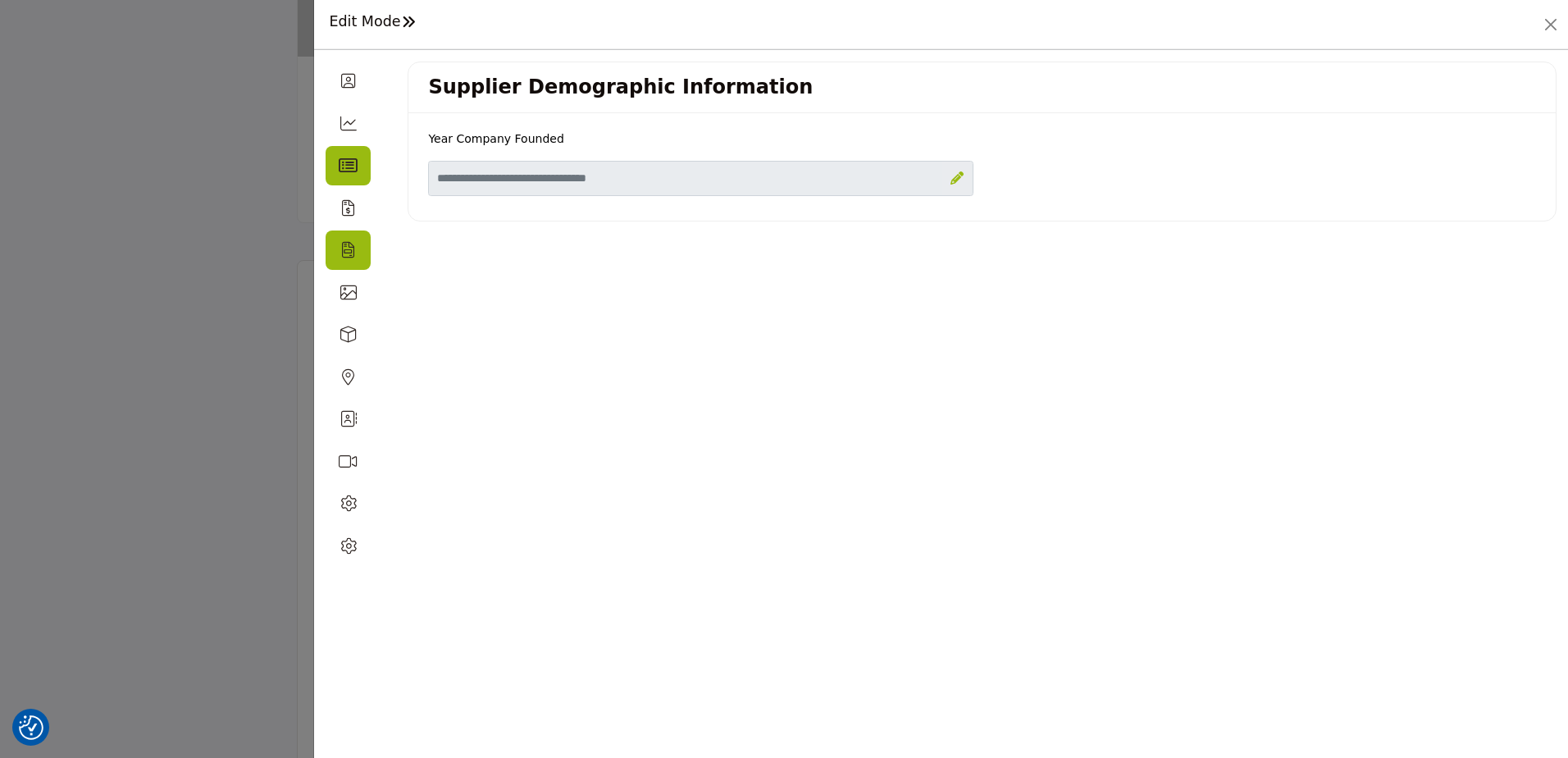
click at [351, 161] on icon at bounding box center [348, 165] width 19 height 16
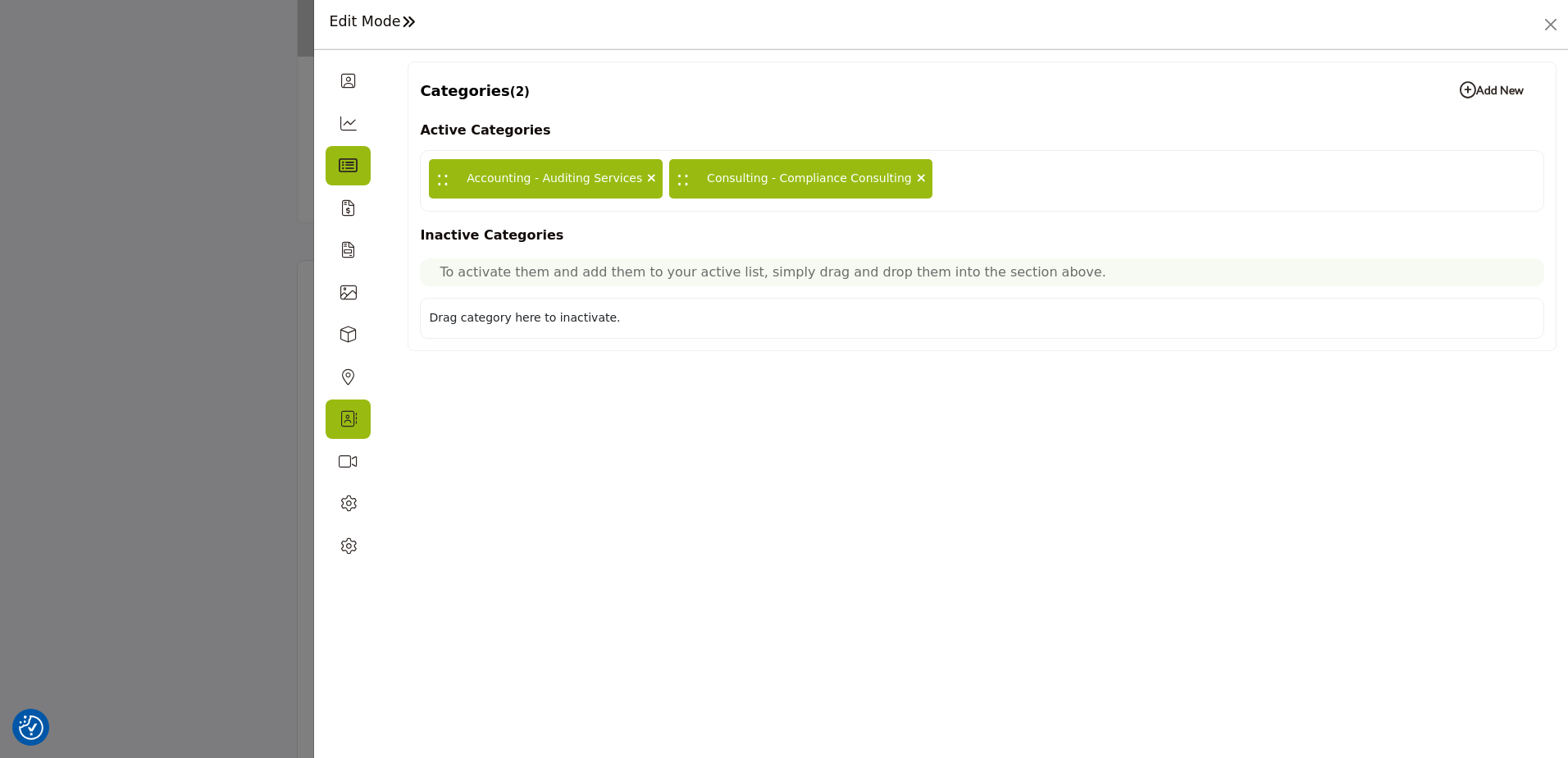
click at [346, 419] on icon at bounding box center [348, 418] width 16 height 16
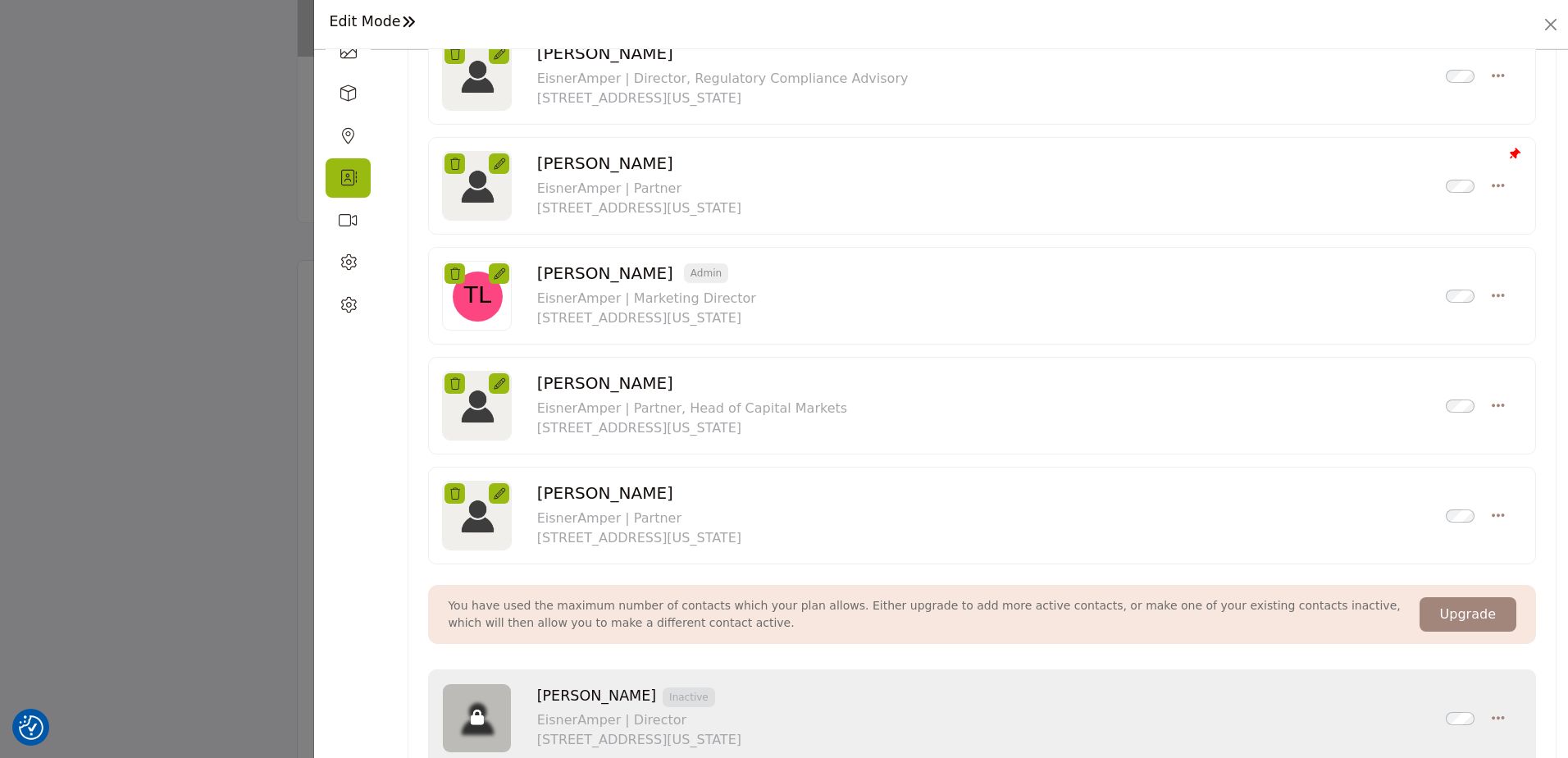
scroll to position [246, 0]
